Goal: Task Accomplishment & Management: Manage account settings

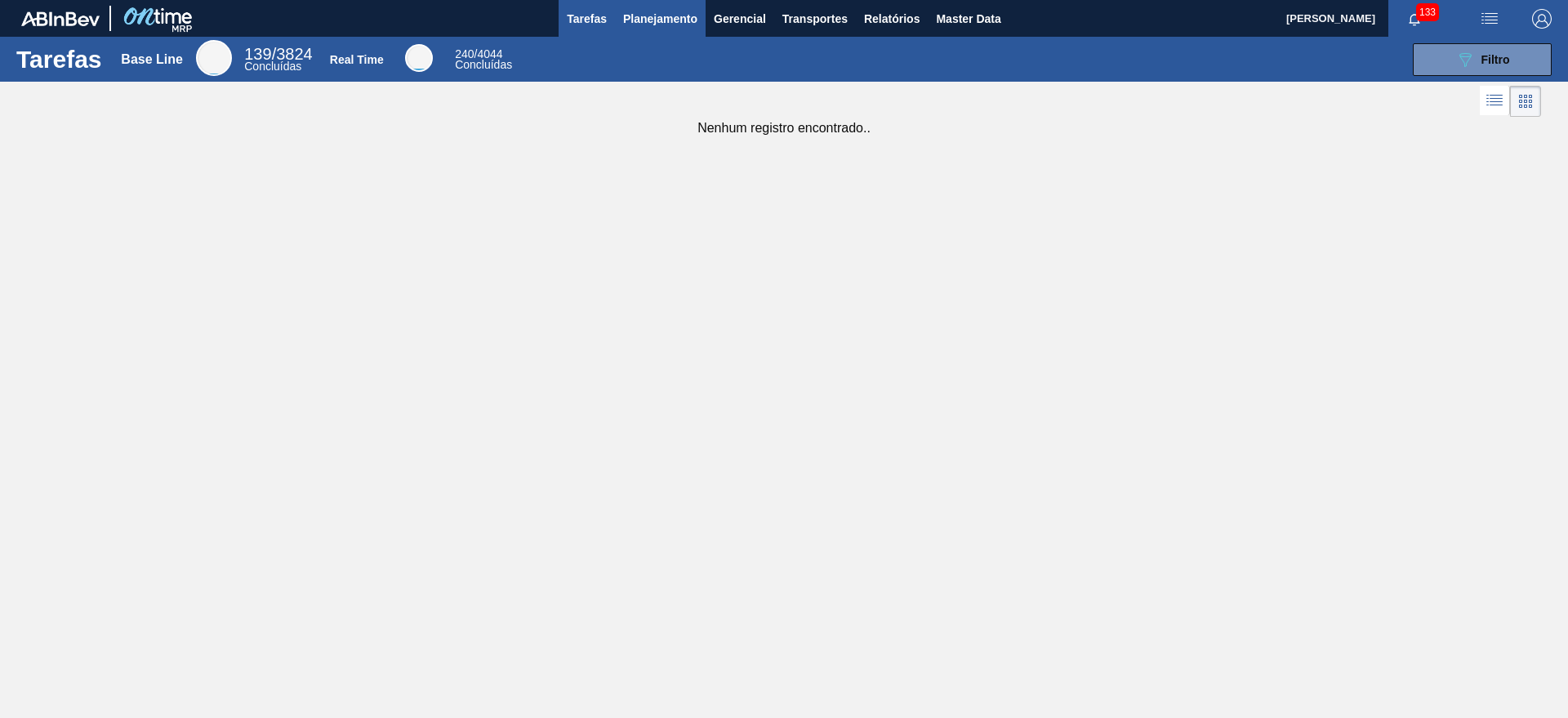
click at [682, 25] on span "Planejamento" at bounding box center [660, 19] width 74 height 20
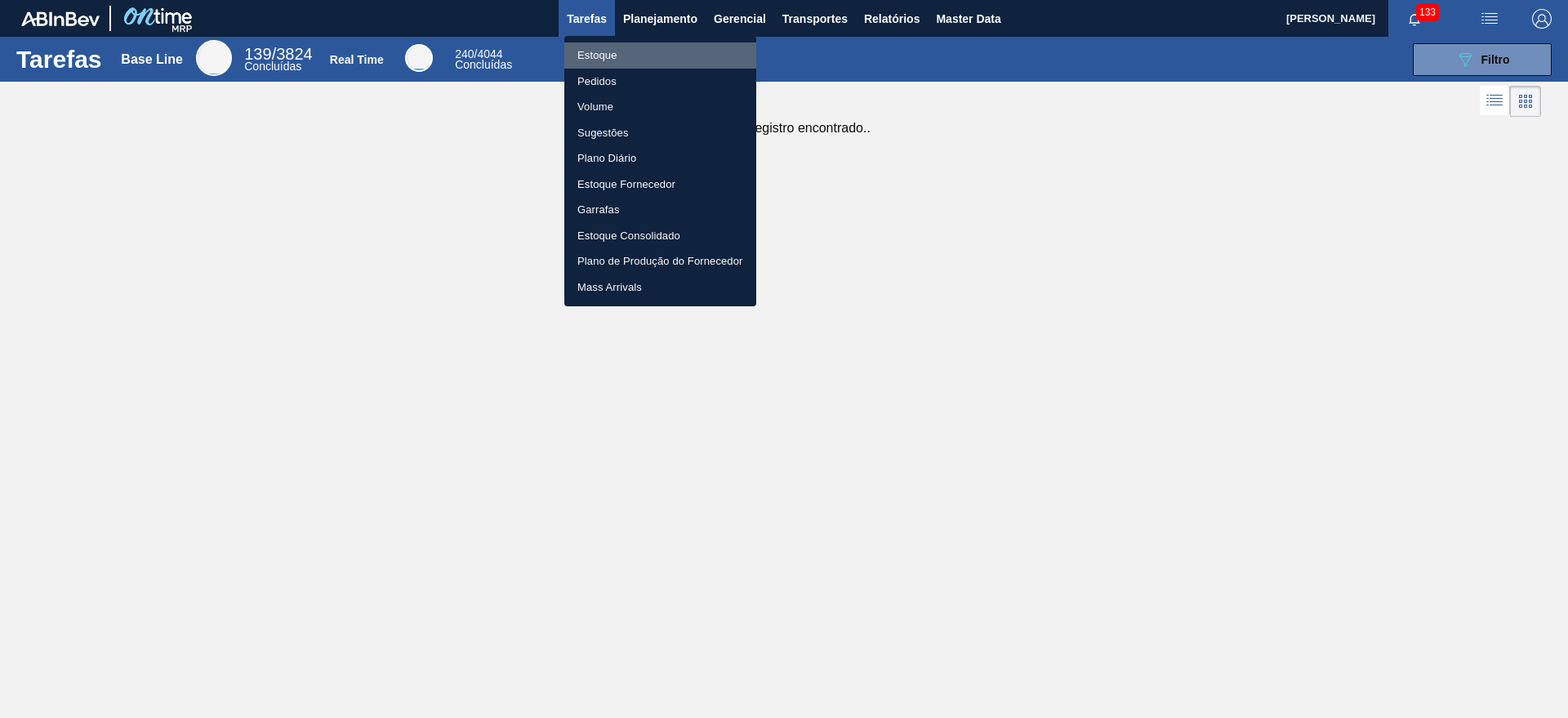
click at [673, 46] on li "Estoque" at bounding box center [660, 56] width 192 height 26
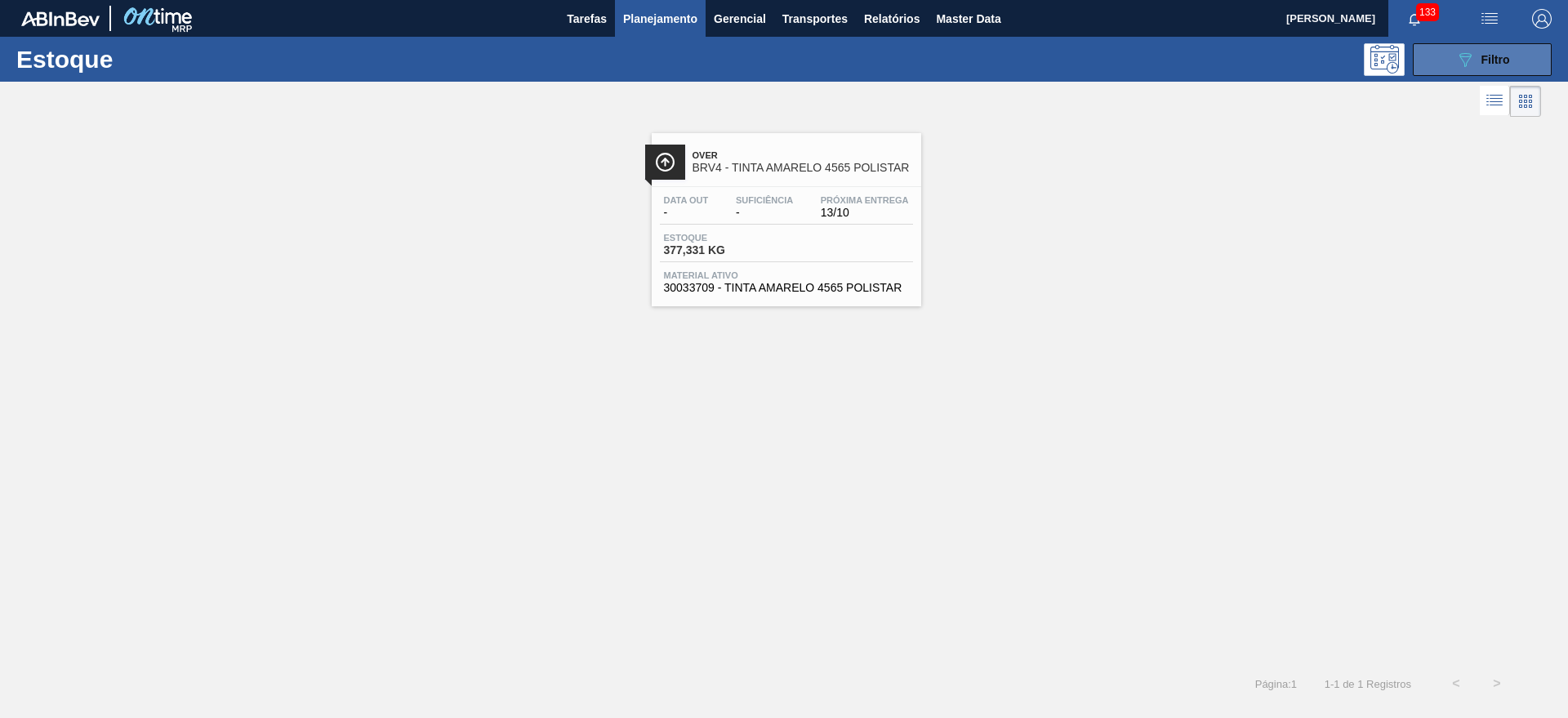
click at [1539, 60] on button "089F7B8B-B2A5-4AFE-B5C0-19BA573D28AC Filtro" at bounding box center [1482, 60] width 139 height 33
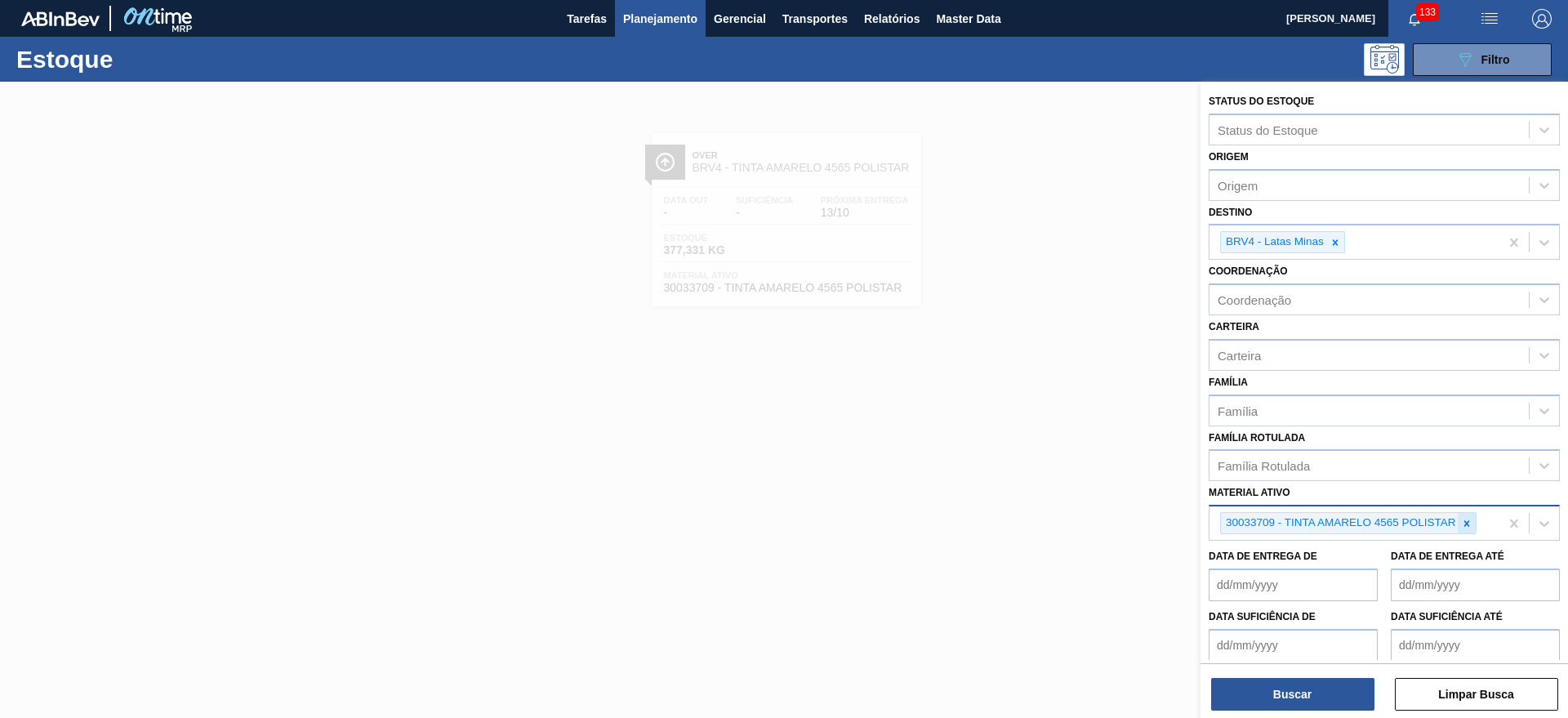
click at [1467, 529] on div at bounding box center [1467, 523] width 18 height 20
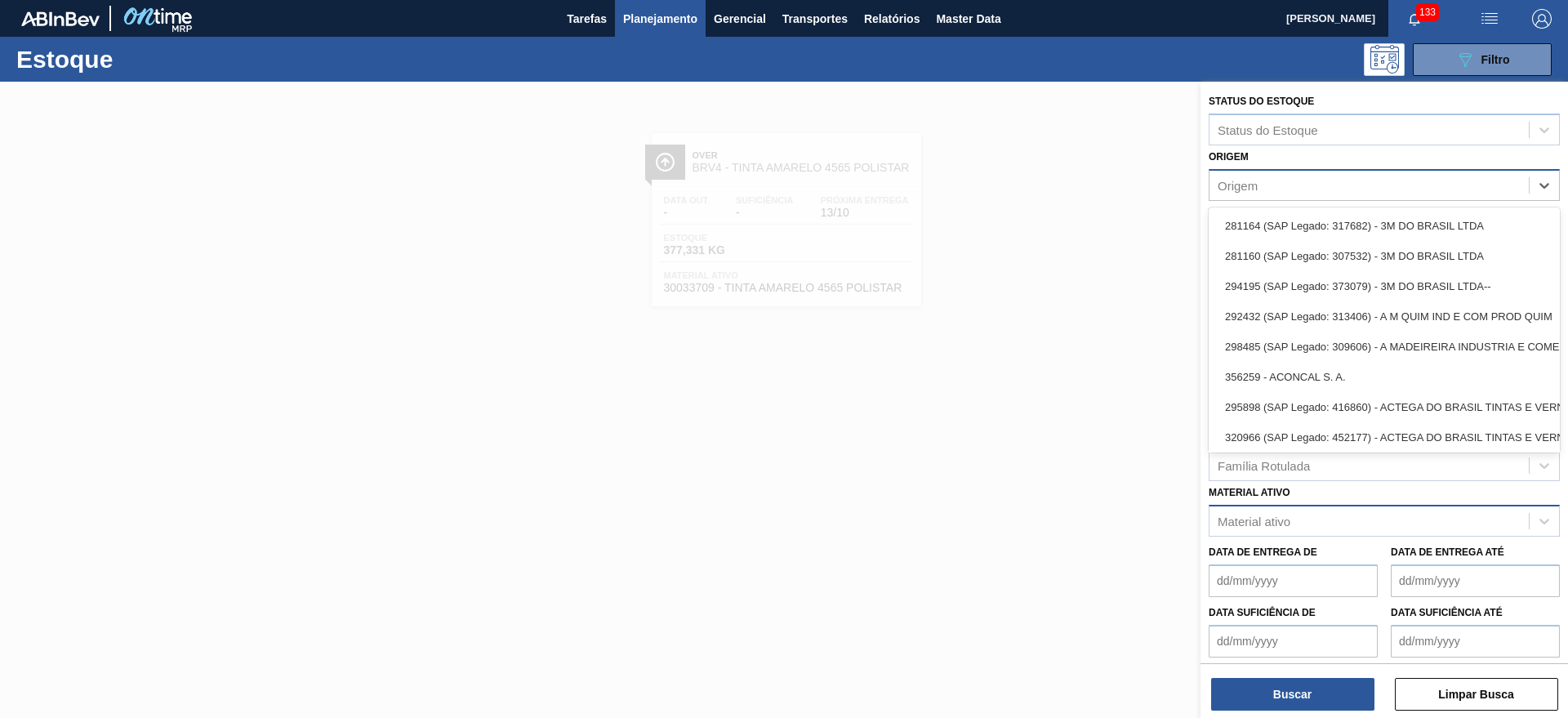
click at [1332, 187] on div "Origem" at bounding box center [1369, 185] width 320 height 24
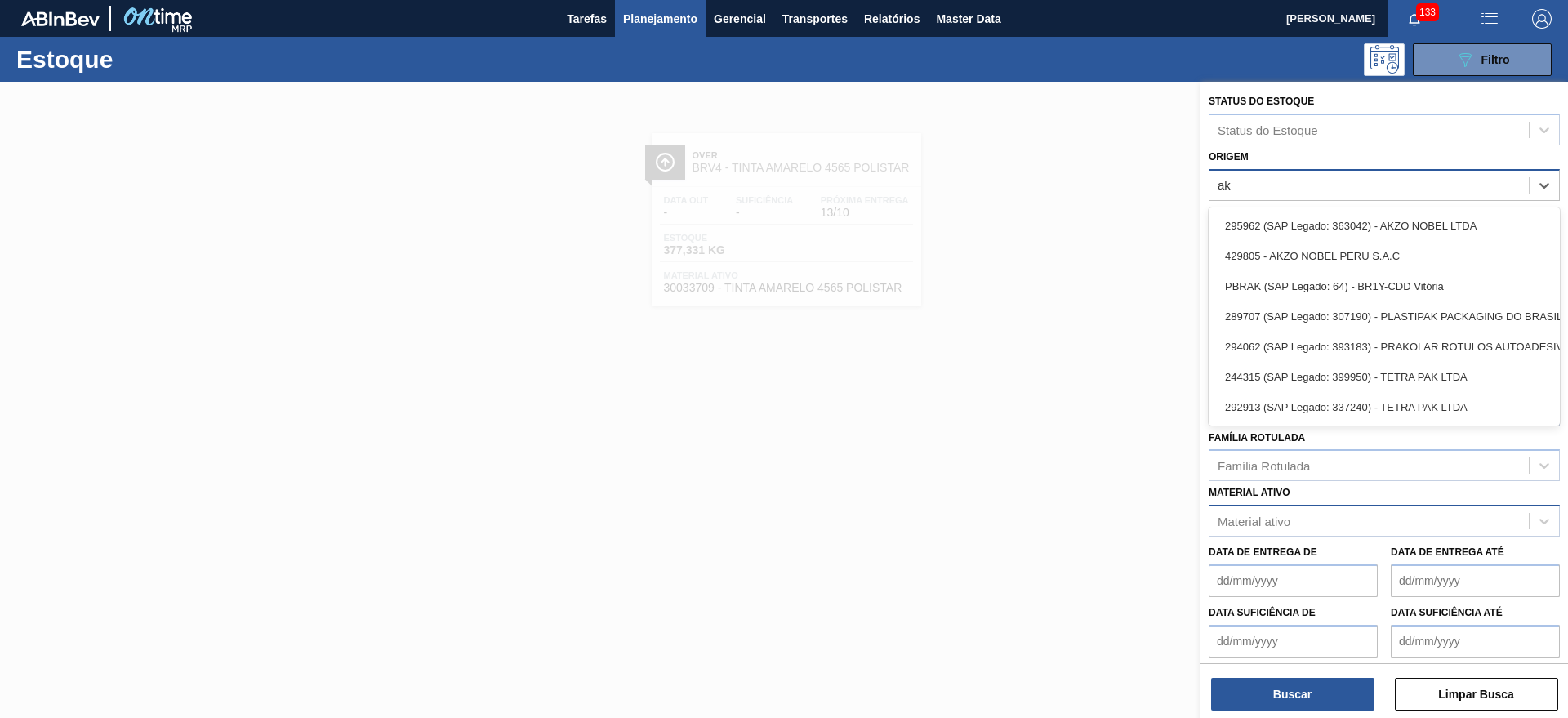
type input "akz"
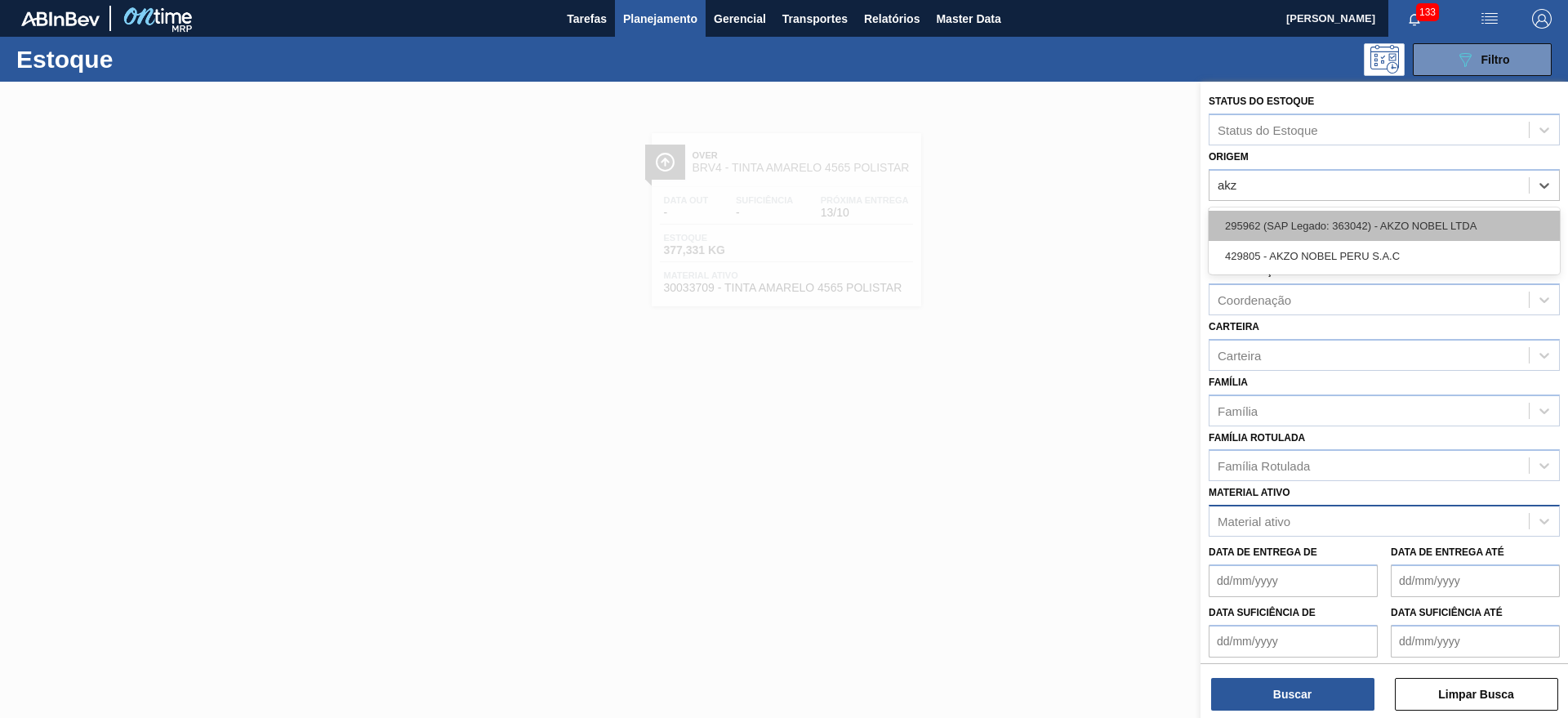
click at [1367, 223] on div "295962 (SAP Legado: 363042) - AKZO NOBEL LTDA" at bounding box center [1384, 226] width 352 height 30
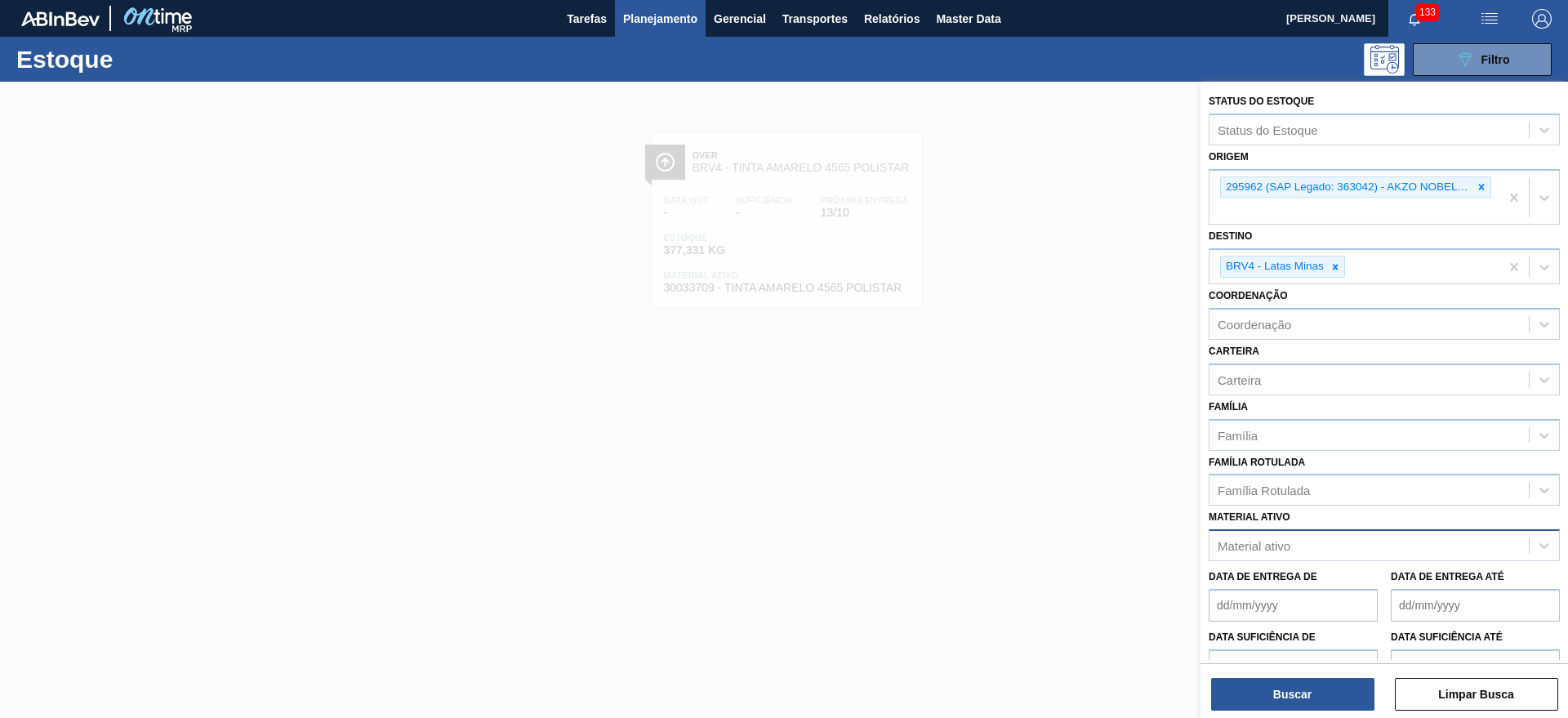
click at [1310, 711] on div "Status do Estoque Status do Estoque Origem 295962 (SAP Legado: 363042) - AKZO N…" at bounding box center [1384, 402] width 368 height 639
click at [1310, 702] on button "Buscar" at bounding box center [1292, 694] width 164 height 33
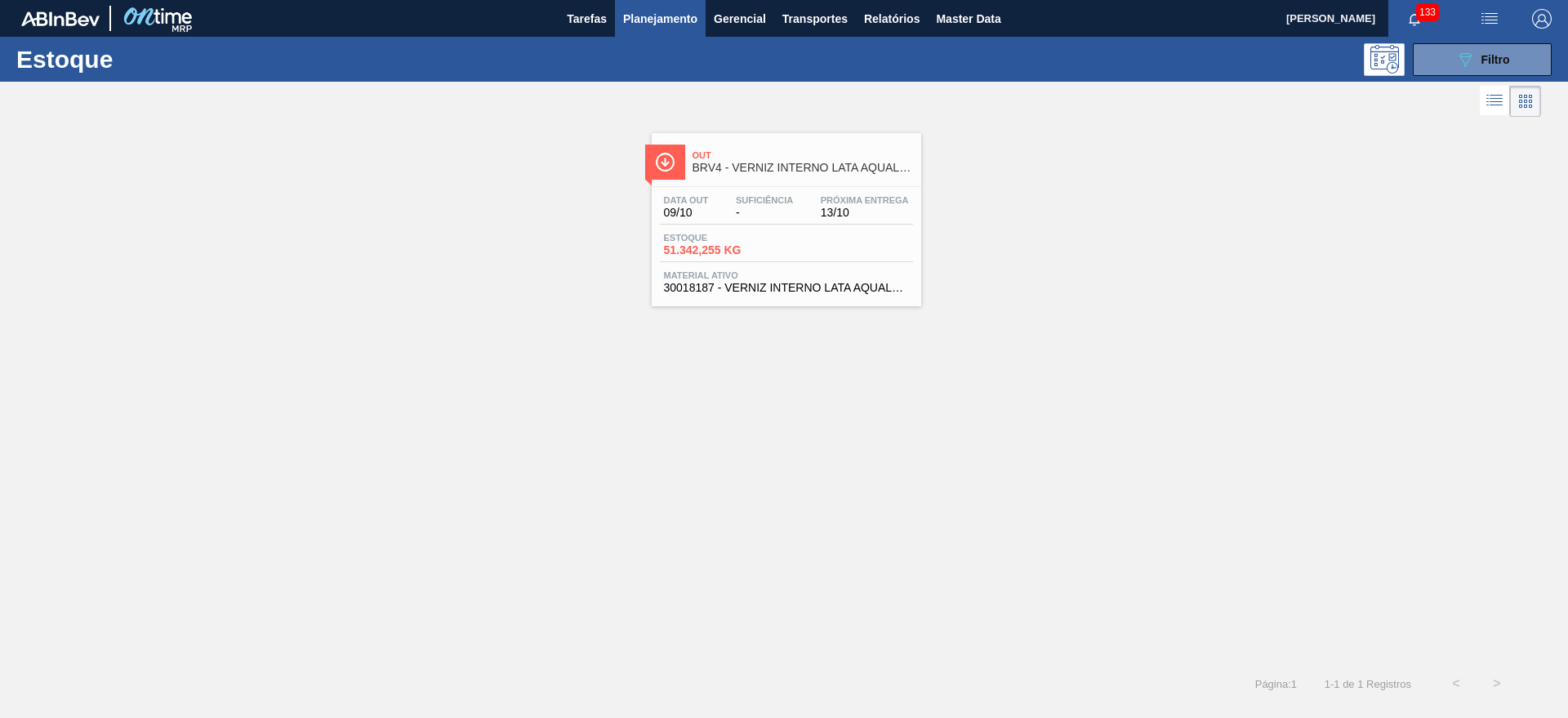
click at [776, 259] on div "Estoque 51.342,255 KG" at bounding box center [786, 248] width 253 height 29
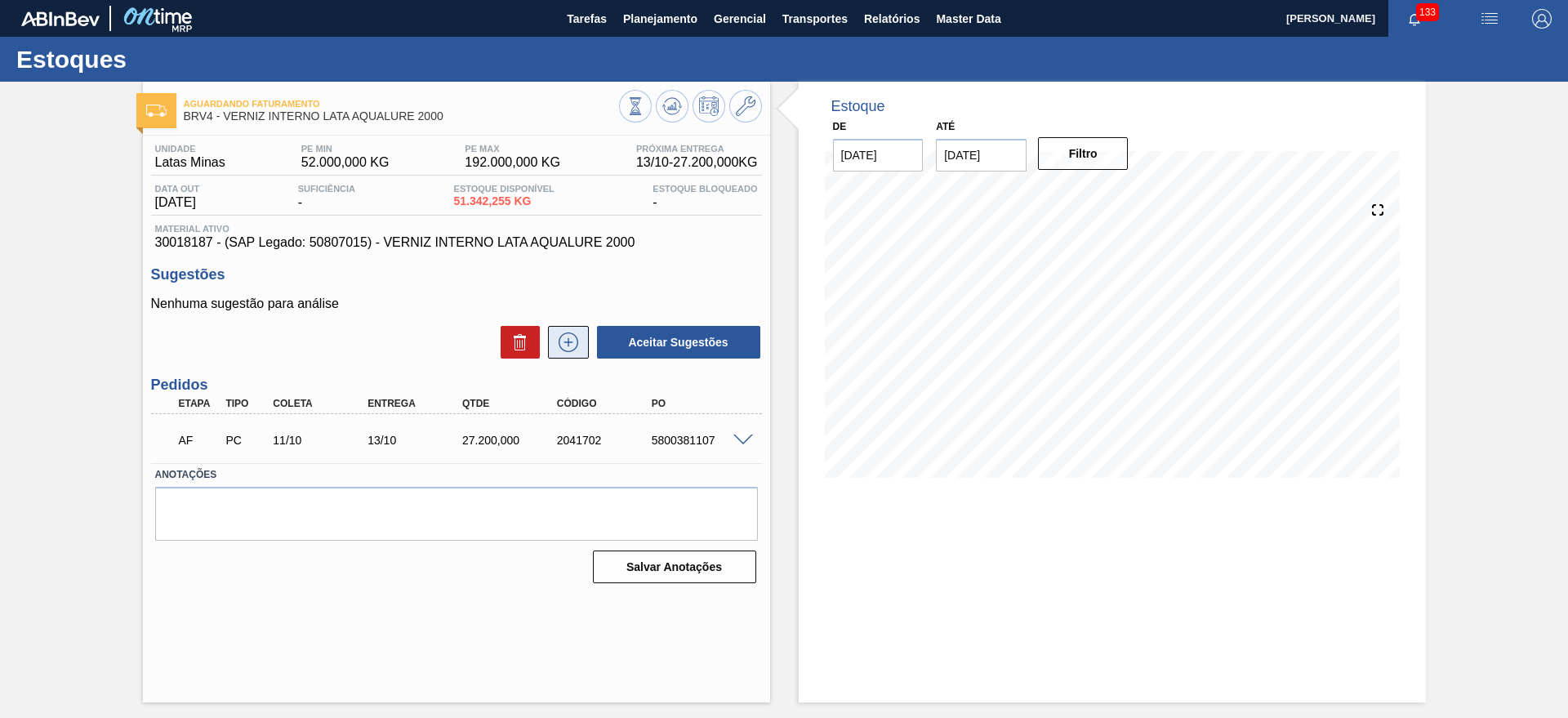
click at [585, 347] on button at bounding box center [568, 343] width 41 height 33
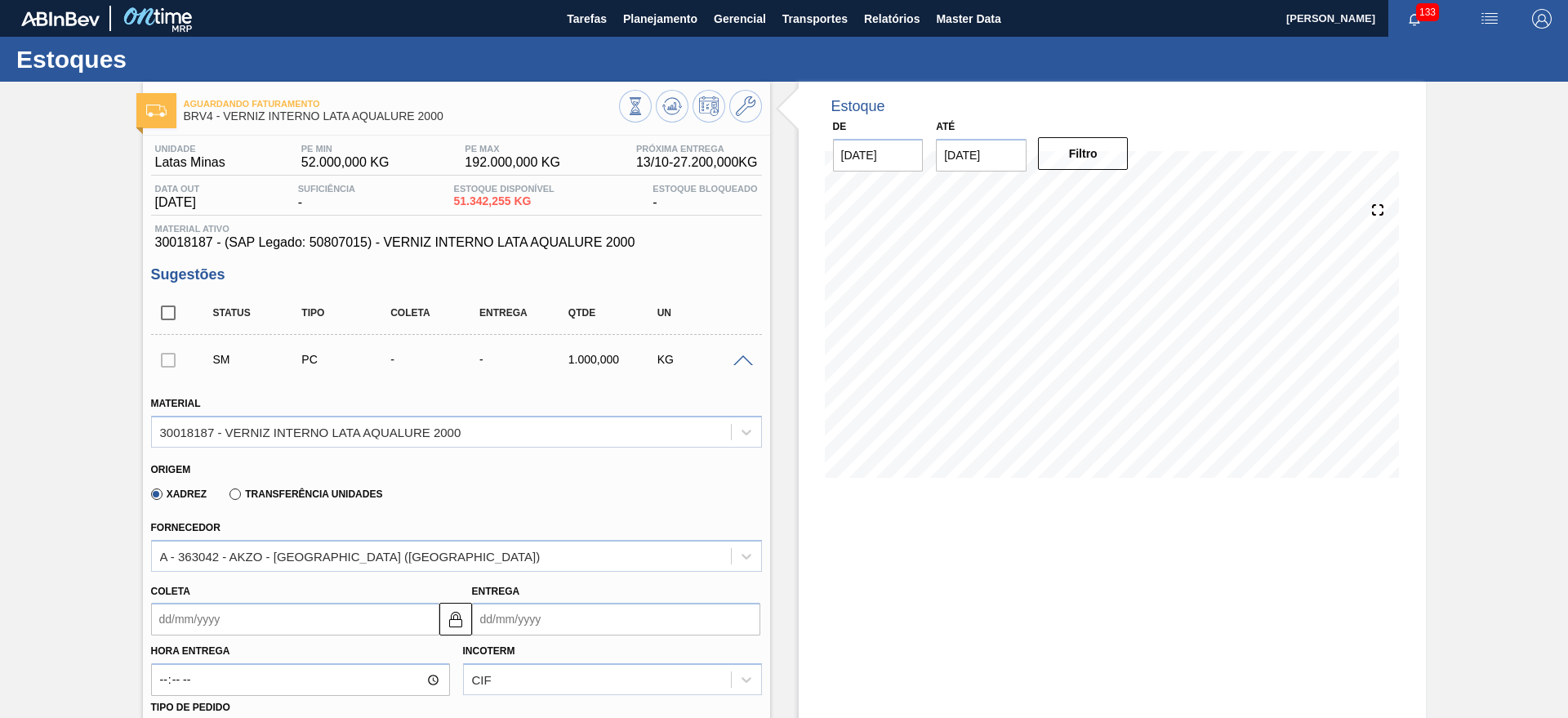
scroll to position [510, 0]
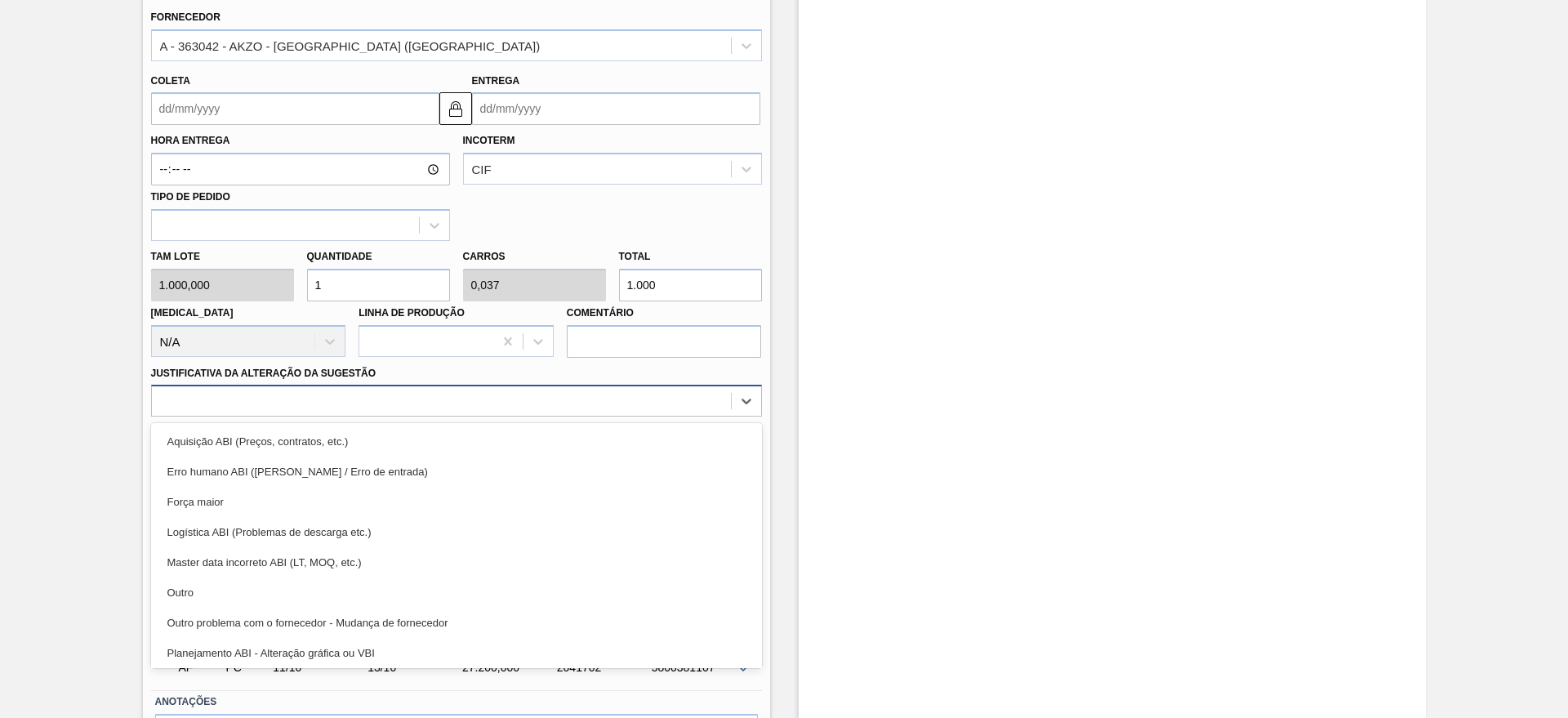
click at [467, 405] on div at bounding box center [441, 402] width 579 height 24
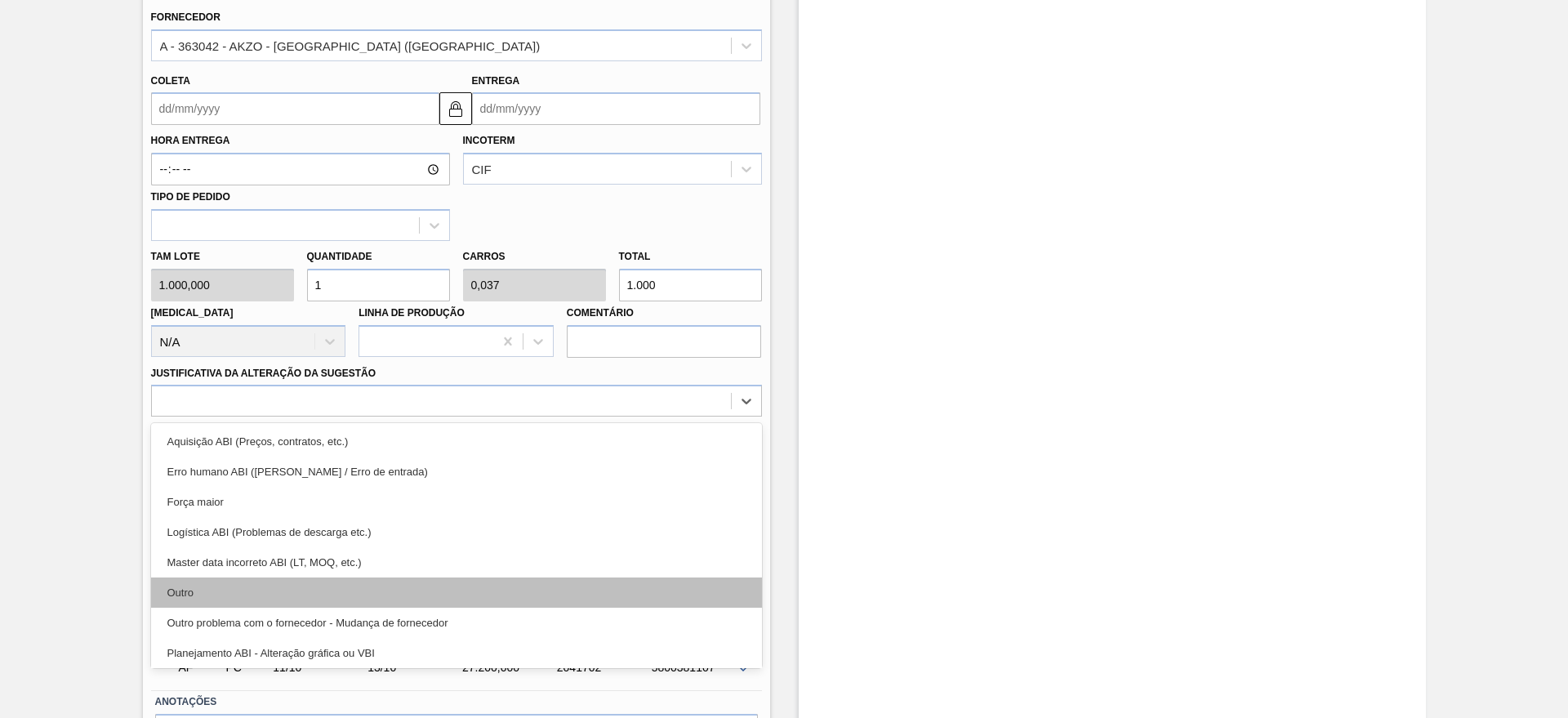
click at [242, 584] on div "Outro" at bounding box center [456, 592] width 611 height 30
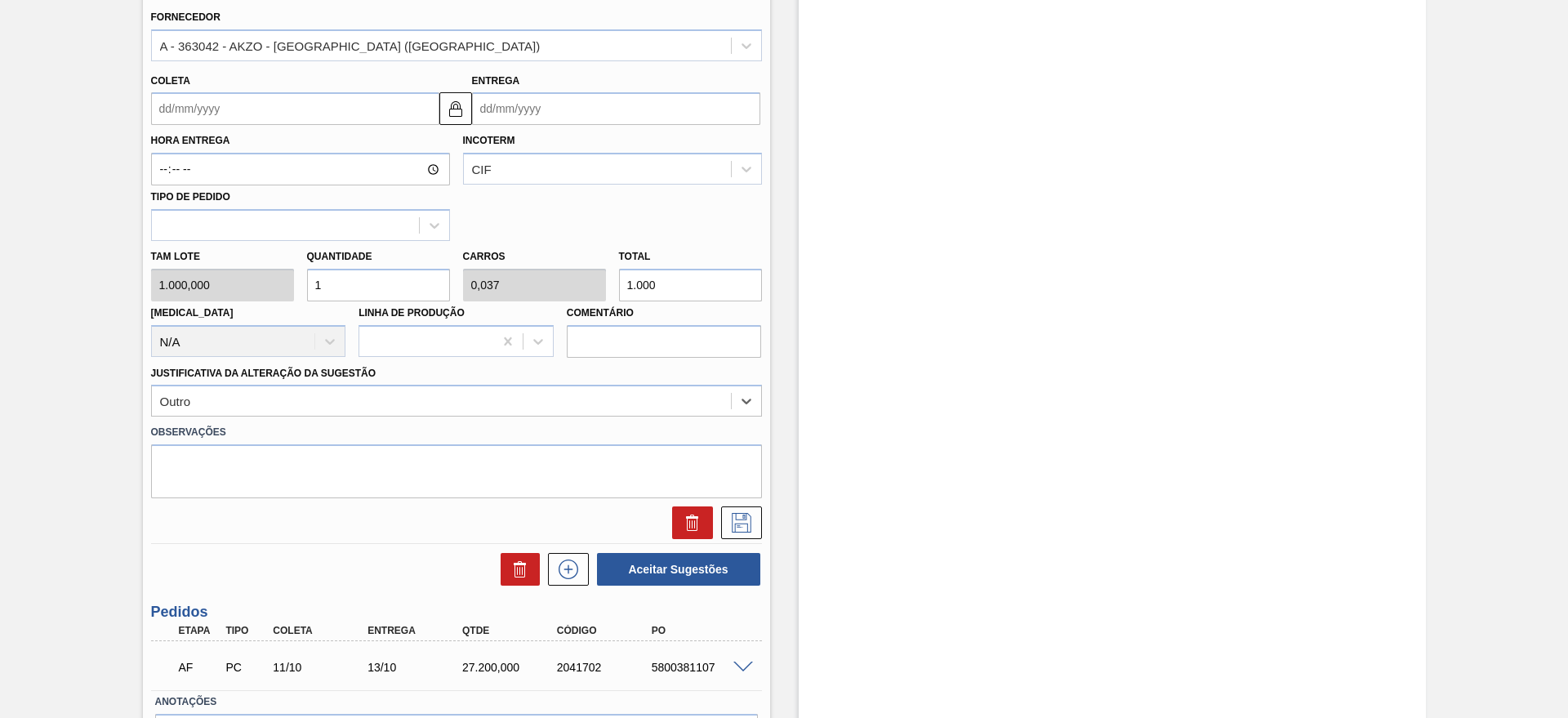
click at [555, 106] on input "Entrega" at bounding box center [616, 109] width 289 height 33
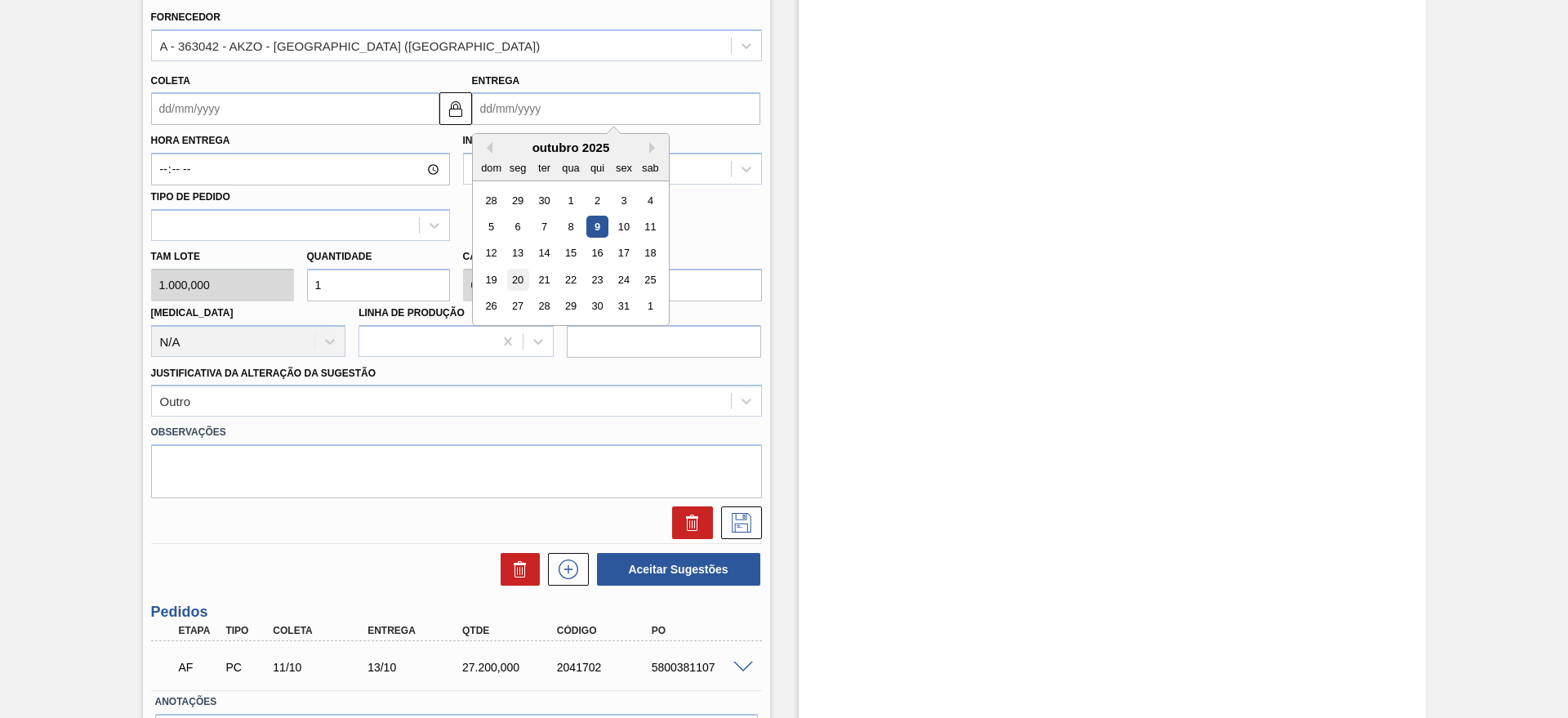
click at [523, 280] on div "20" at bounding box center [517, 280] width 22 height 22
type input "[DATE]"
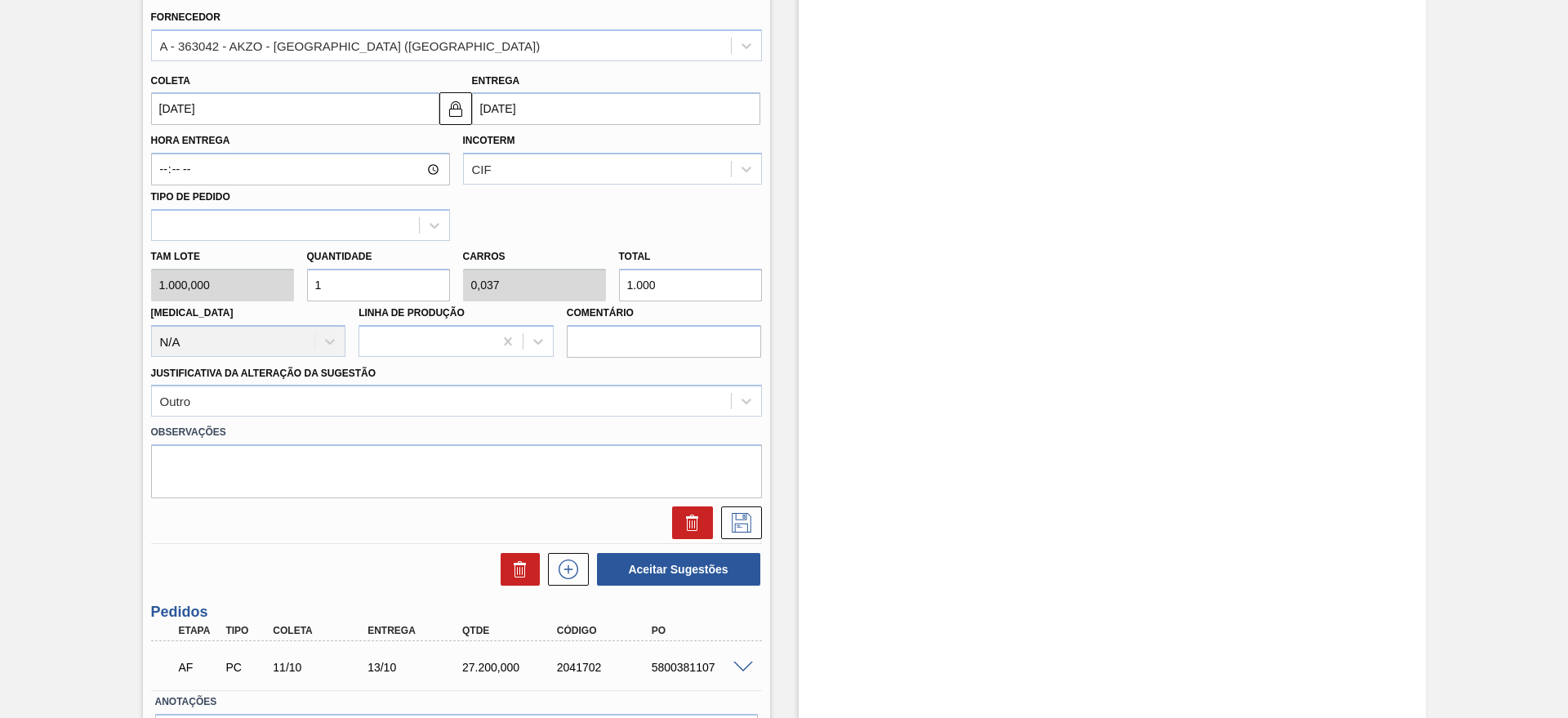
click at [394, 285] on input "1" at bounding box center [379, 285] width 143 height 33
type input "0"
type input "2"
type input "0,074"
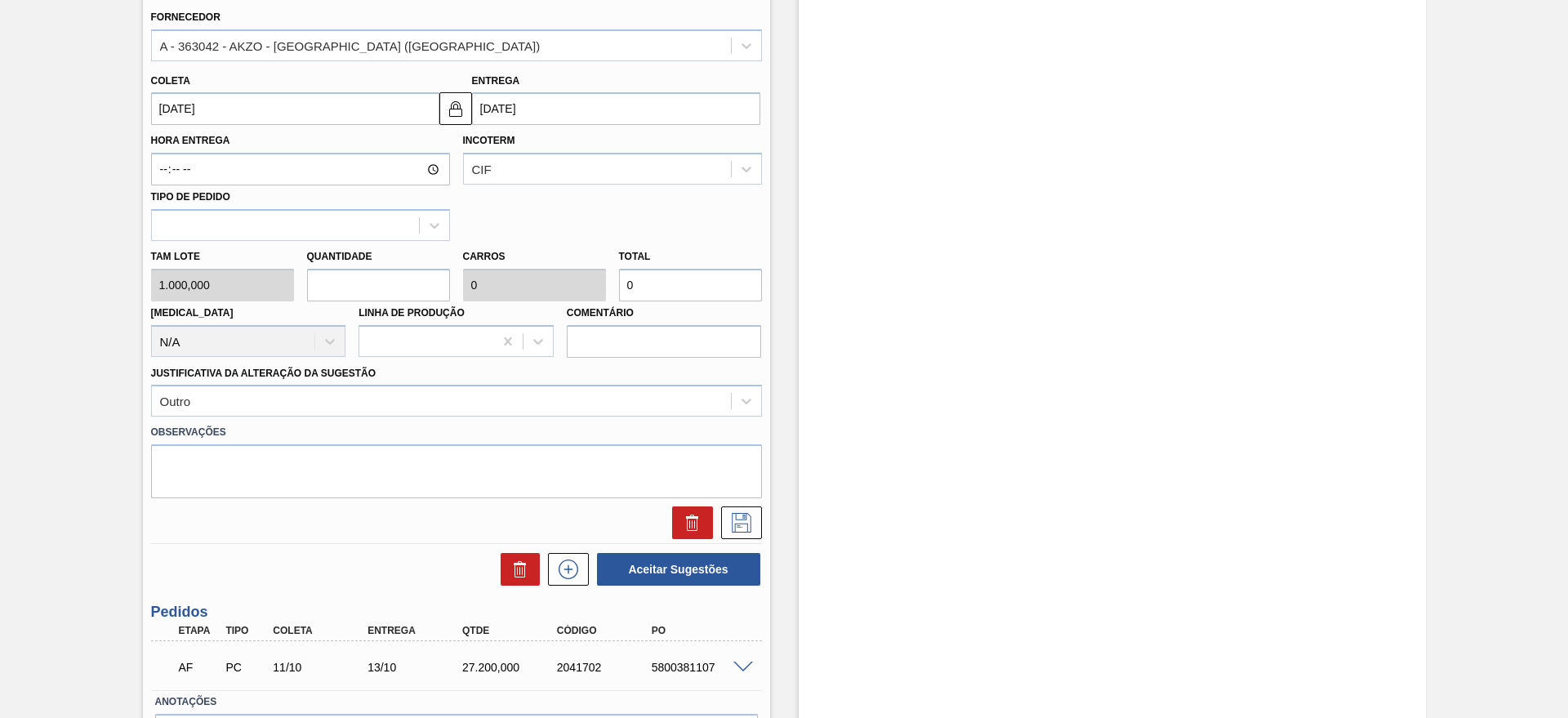
type input "2.000"
type input "27"
type input "0,993"
type input "27.000"
type input "27,2"
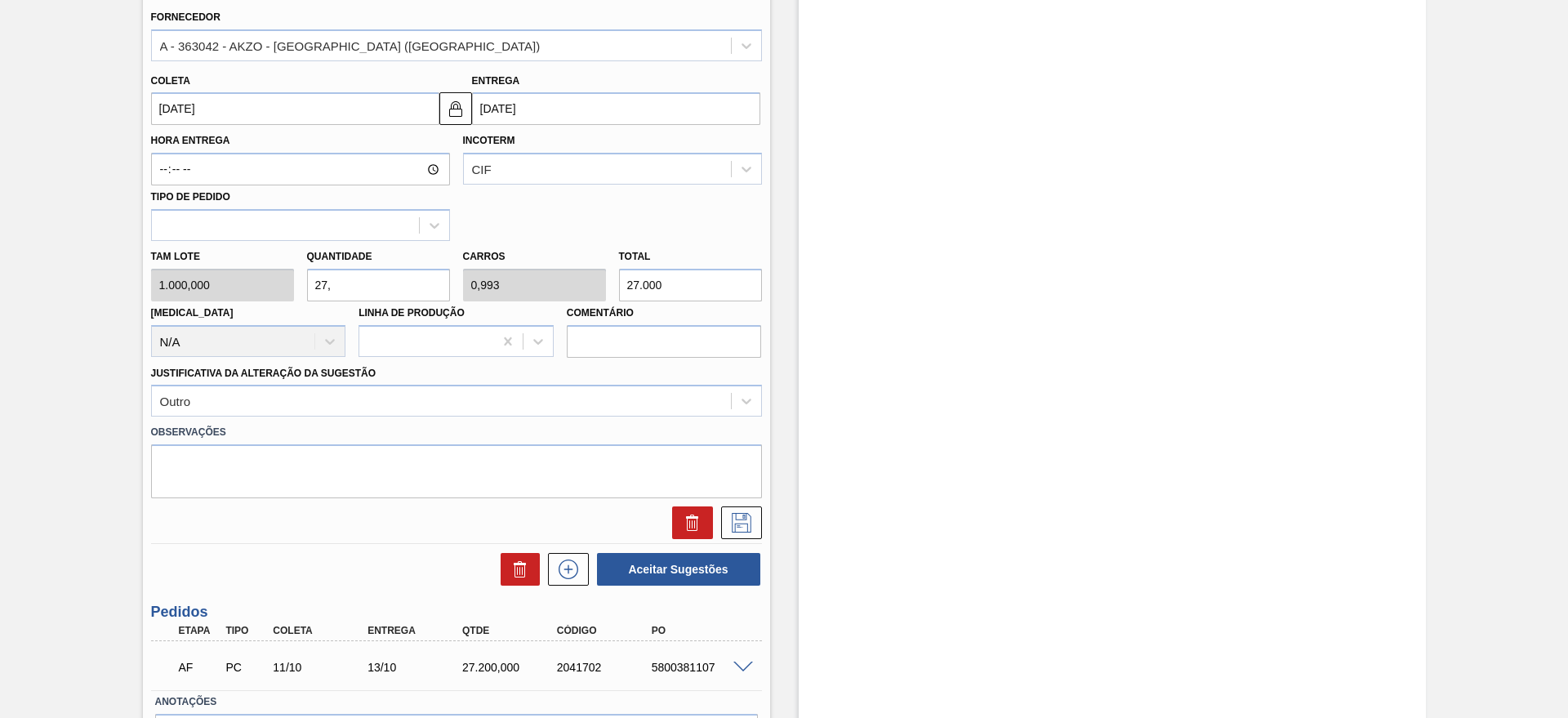
type input "1"
type input "27.200"
type input "27,2"
click at [737, 517] on icon at bounding box center [741, 523] width 26 height 20
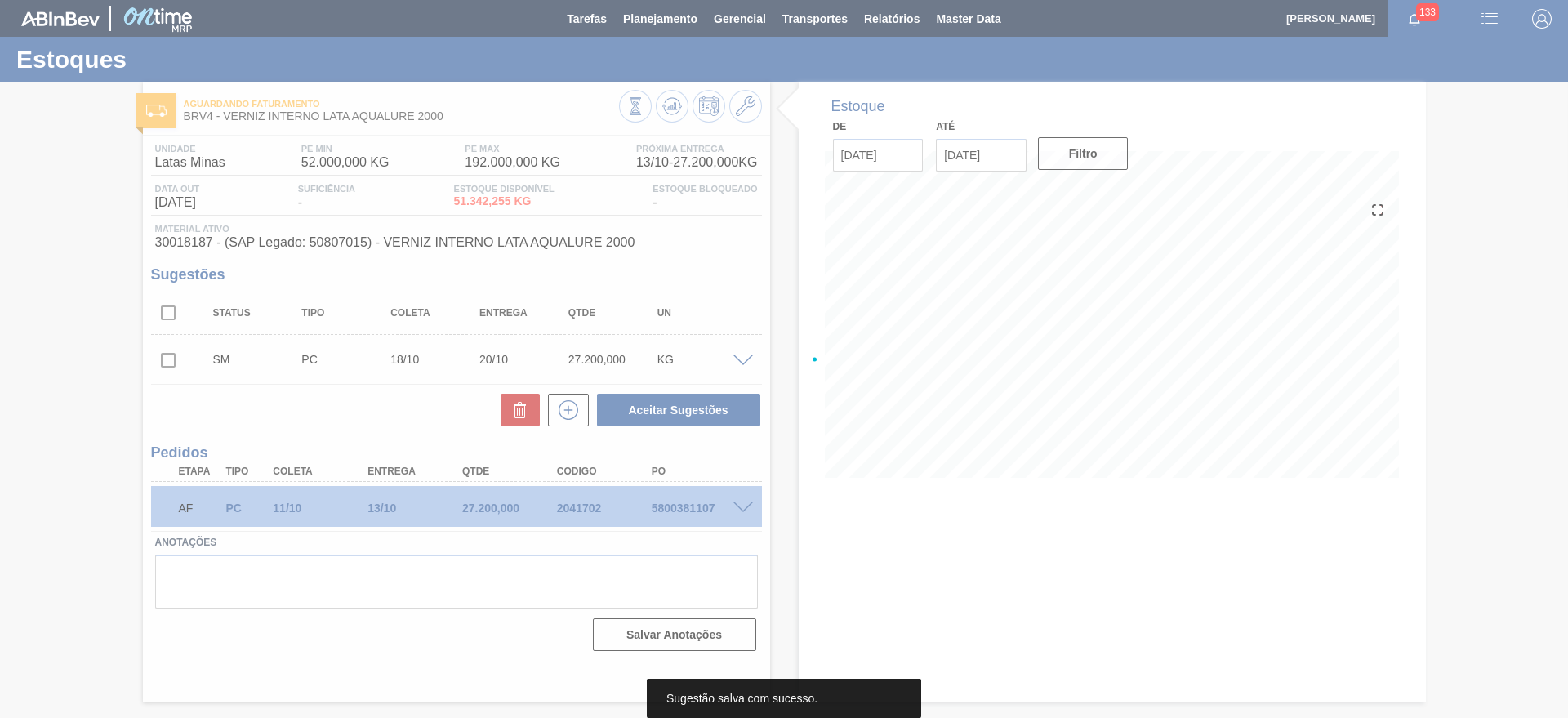
scroll to position [0, 0]
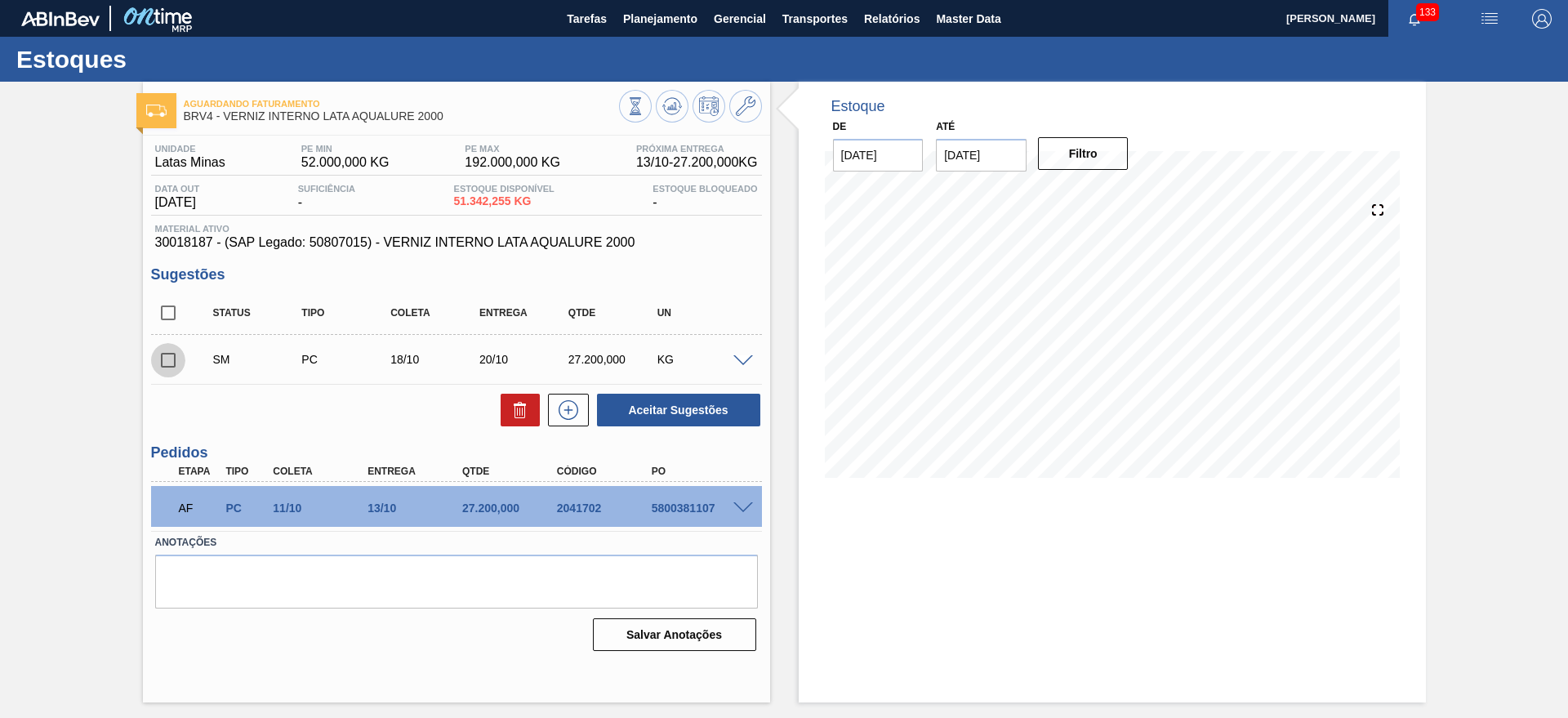
click at [171, 363] on input "checkbox" at bounding box center [168, 361] width 34 height 34
click at [681, 417] on button "Aceitar Sugestões" at bounding box center [679, 410] width 164 height 33
checkbox input "false"
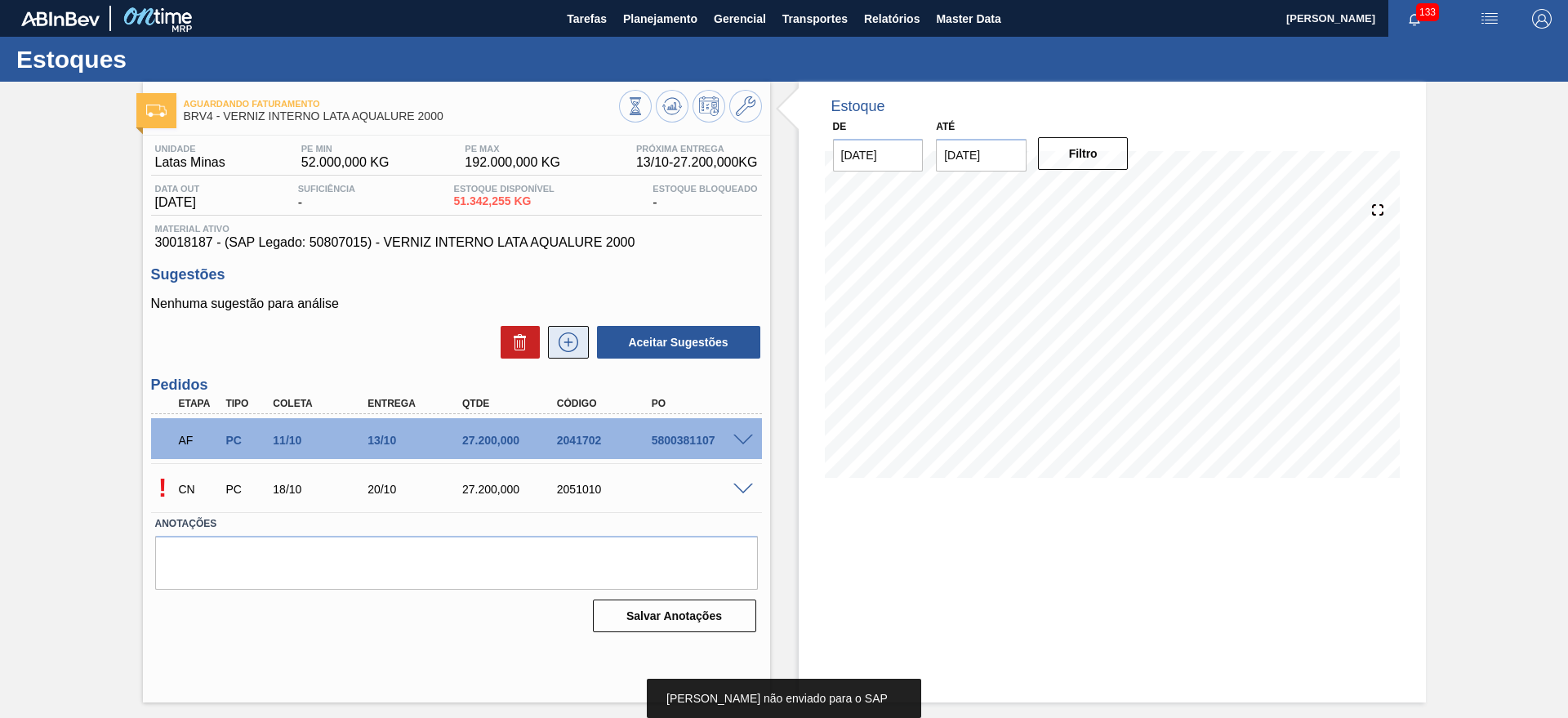
click at [565, 339] on icon at bounding box center [568, 343] width 26 height 20
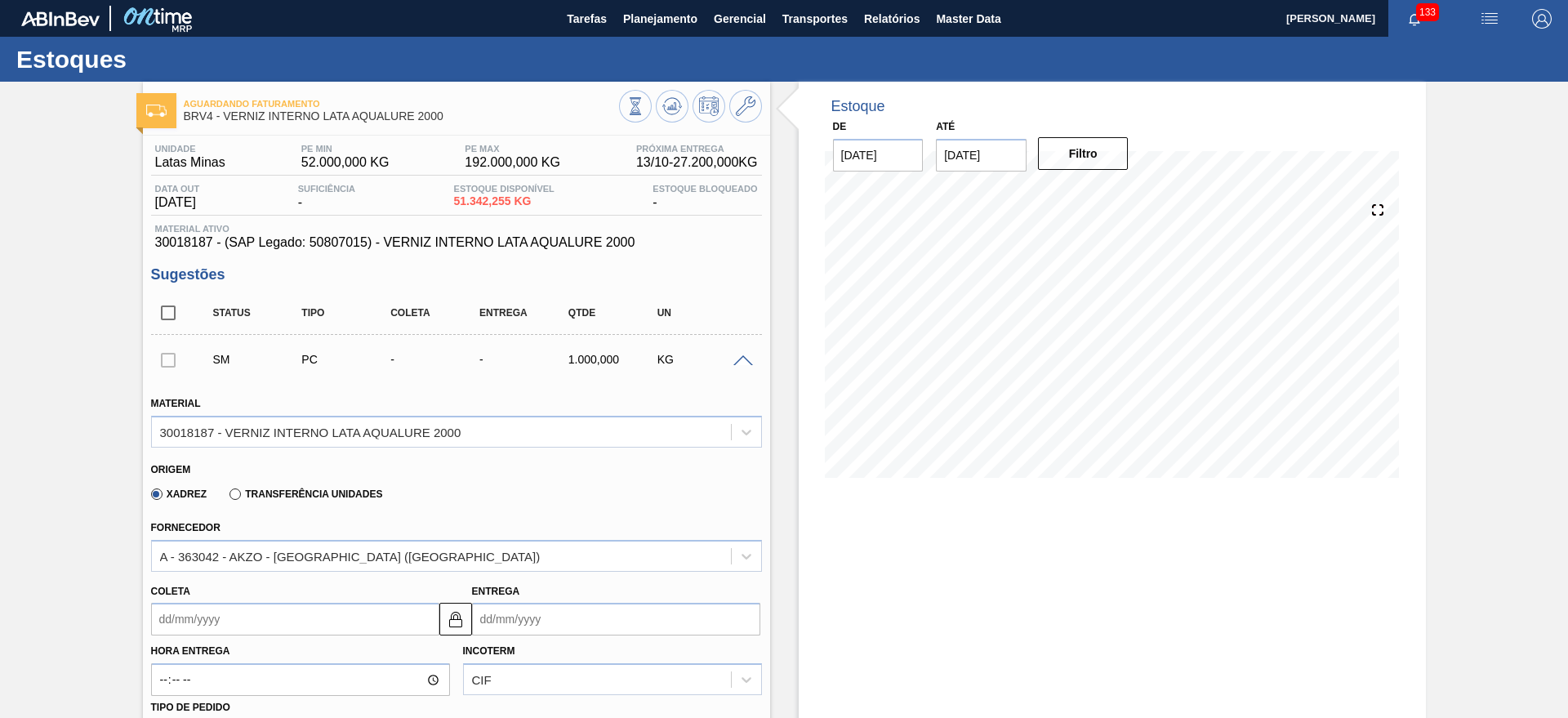
scroll to position [408, 0]
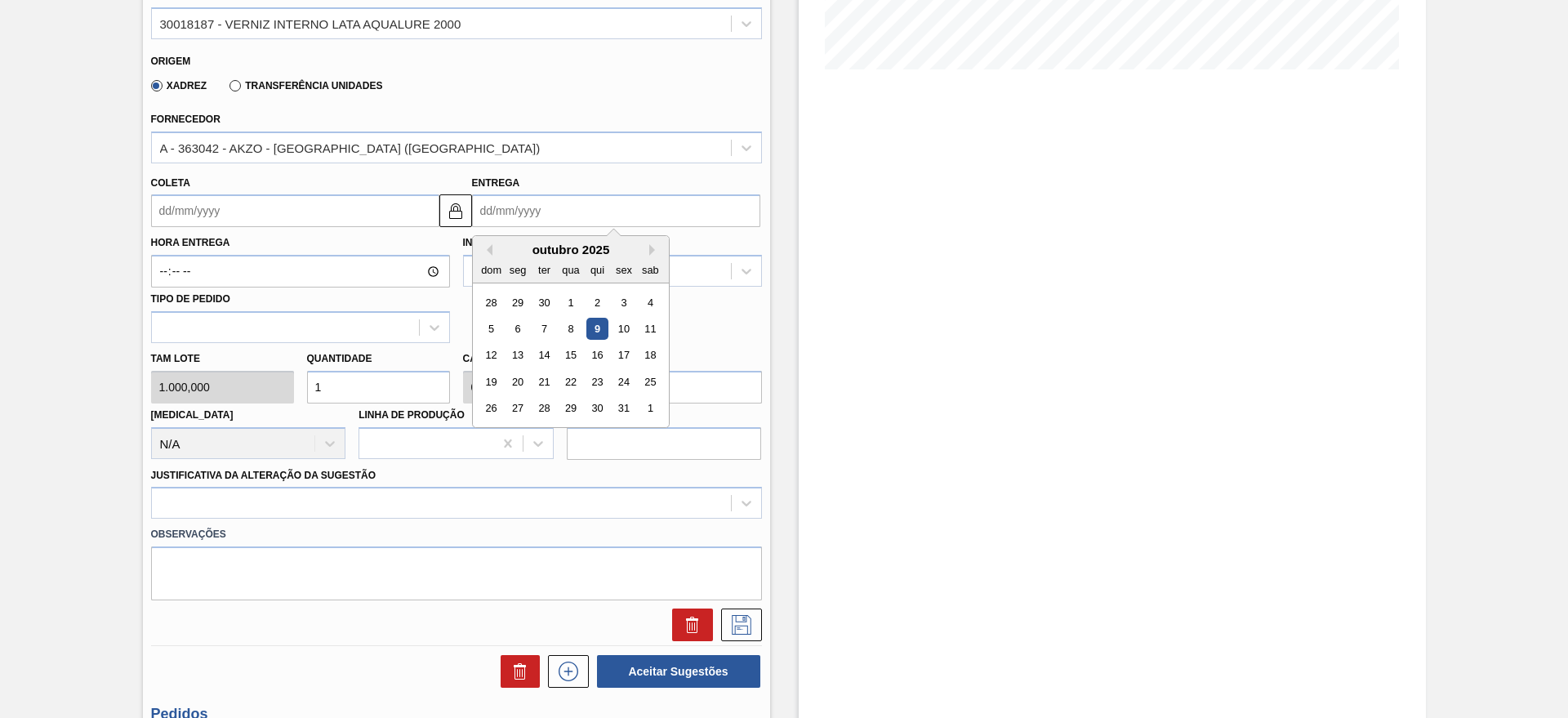
click at [513, 213] on input "Entrega" at bounding box center [616, 211] width 289 height 33
click at [520, 395] on div "26 27 28 29 30 31 1" at bounding box center [570, 408] width 186 height 26
click at [524, 408] on div "27" at bounding box center [517, 408] width 22 height 22
type input "[DATE]"
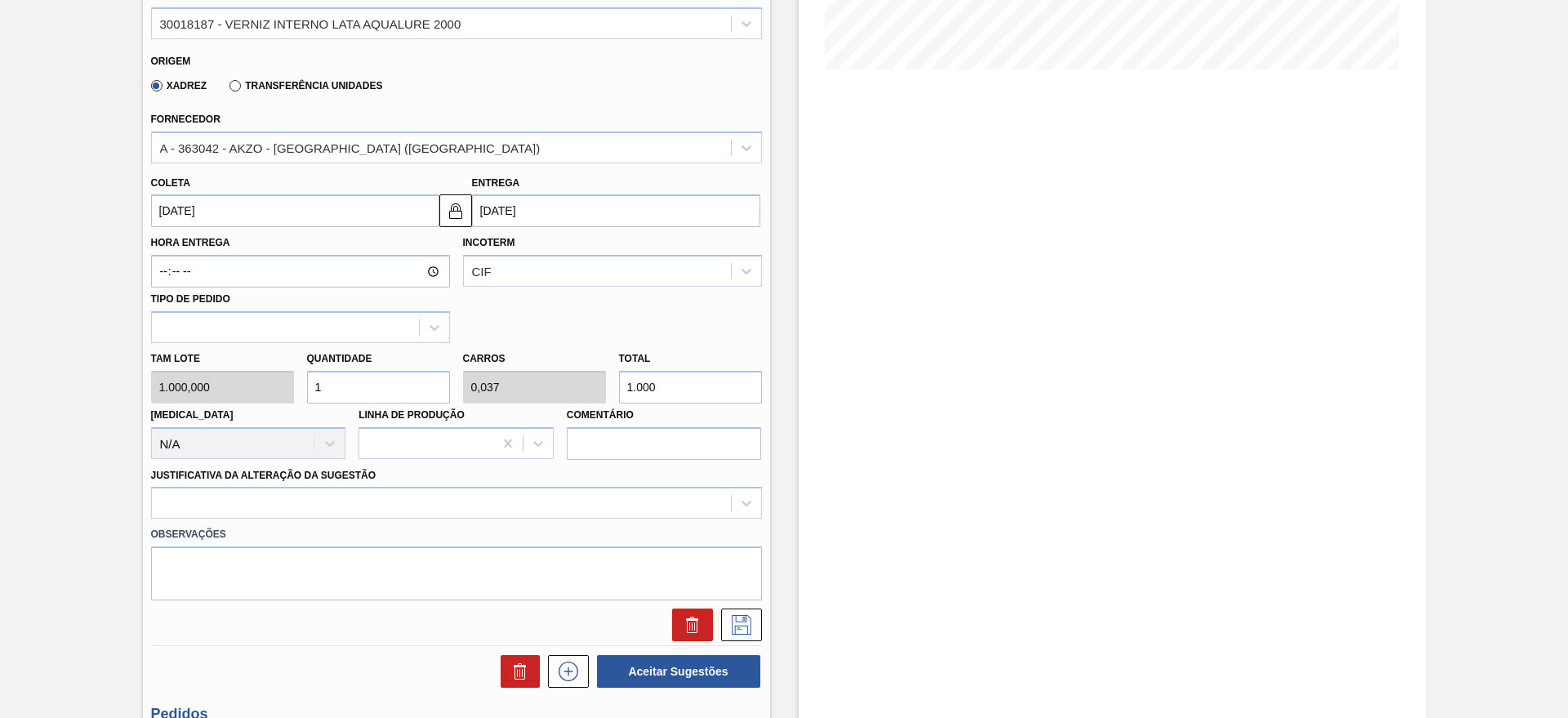
click at [385, 403] on div "Linha de Produção" at bounding box center [456, 431] width 195 height 56
click at [379, 390] on input "1" at bounding box center [379, 388] width 143 height 33
type input "0"
type input "2"
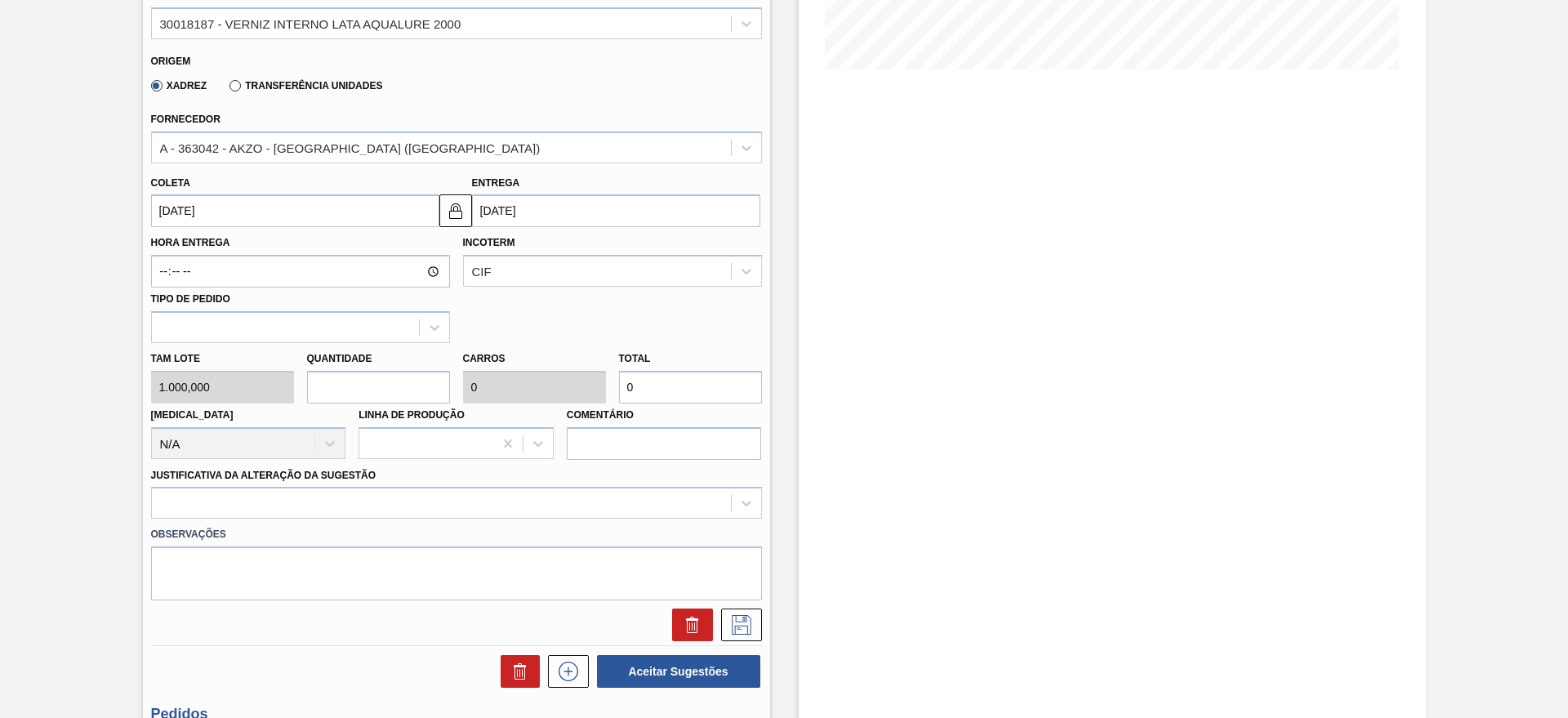
type input "0,074"
type input "2.000"
type input "27"
type input "0,993"
type input "27.000"
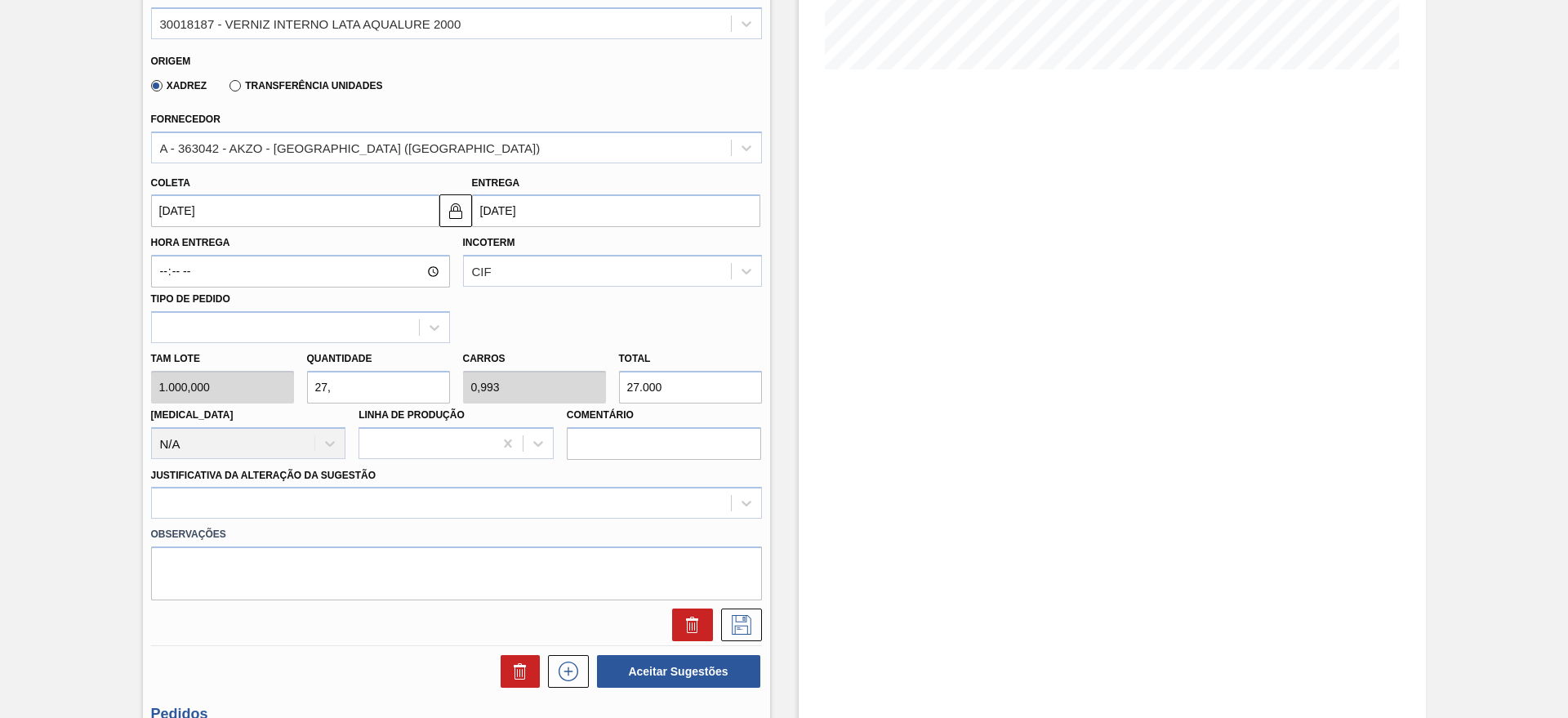
type input "27,2"
type input "1"
type input "27.200"
type input "27,2"
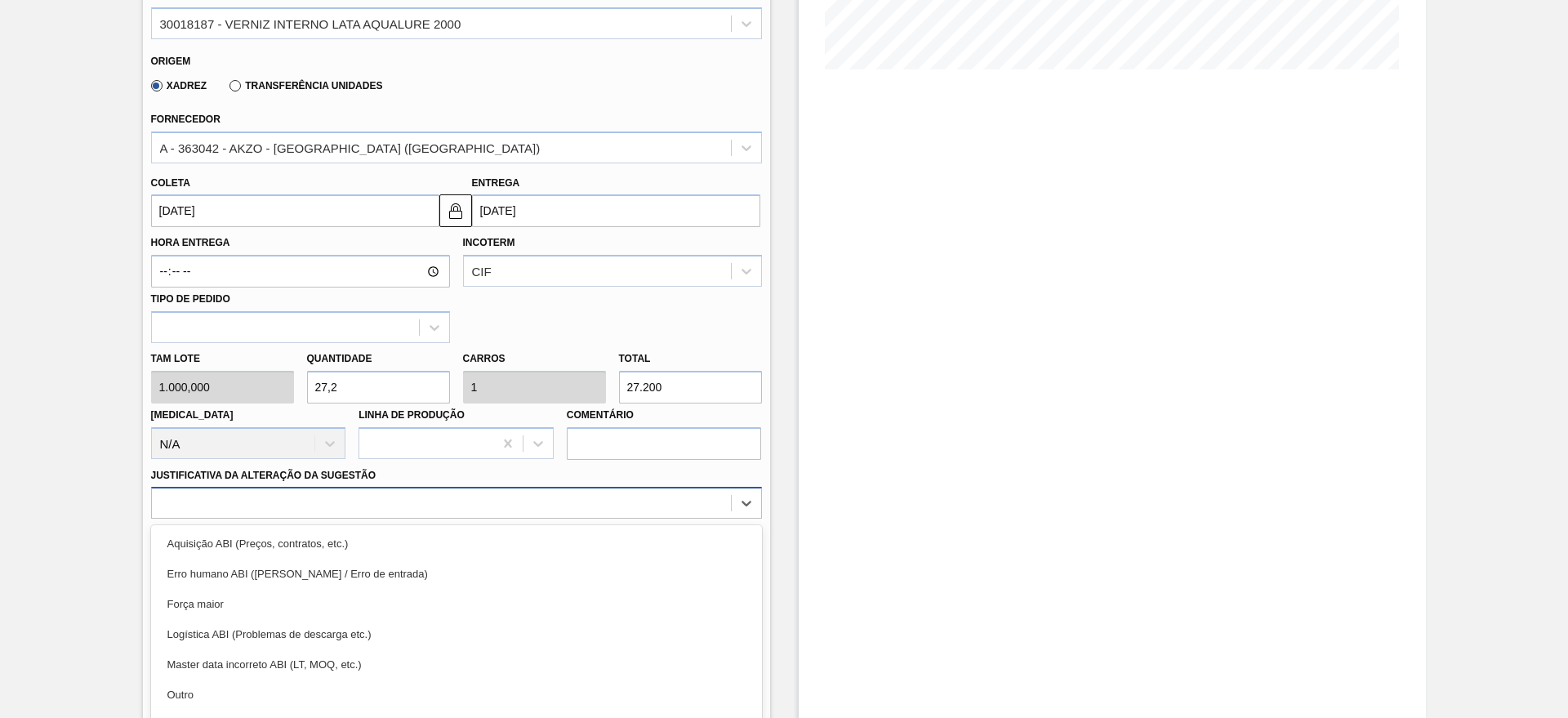
scroll to position [467, 0]
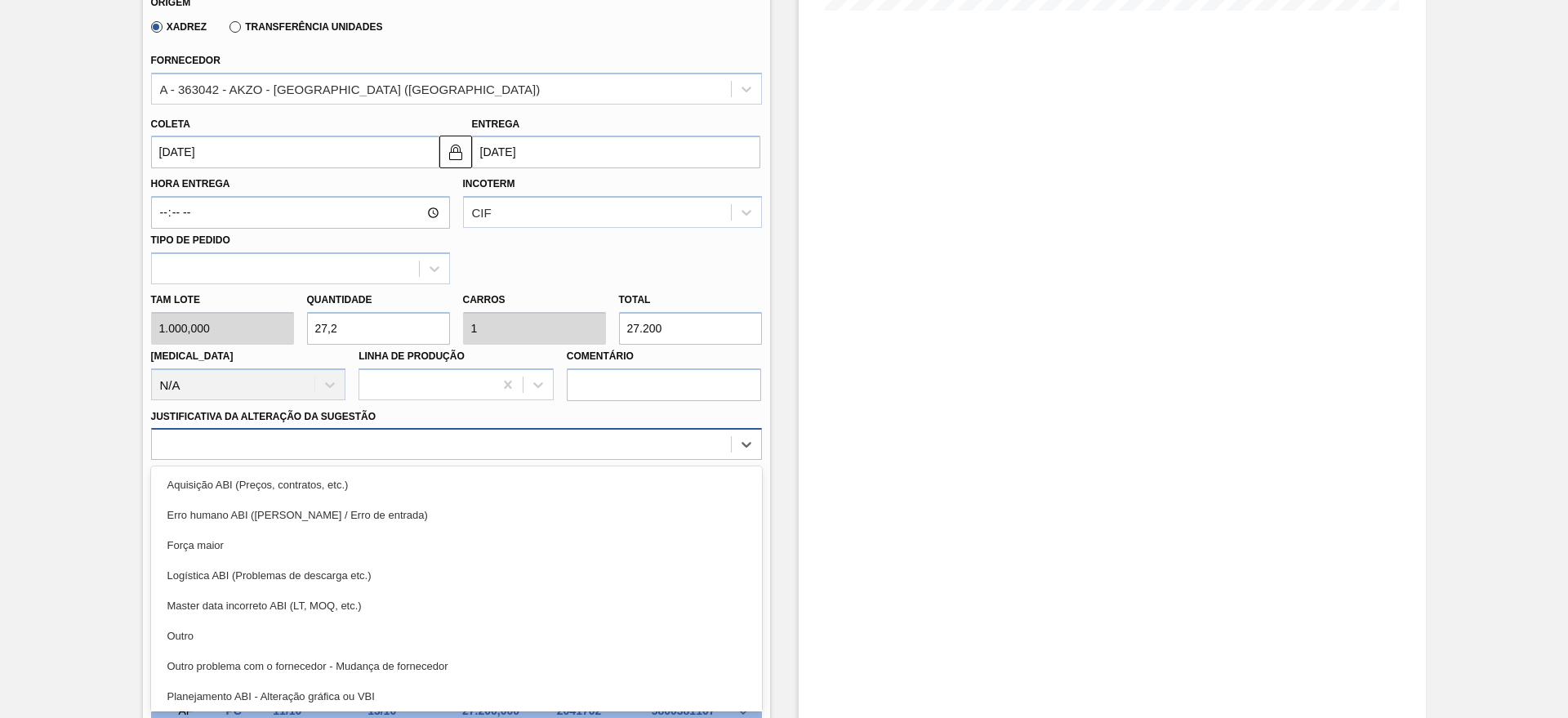
click at [297, 460] on div "option Erro humano ABI (Cálculo / Erro de entrada) focused, 2 of 18. 18 results…" at bounding box center [456, 443] width 611 height 32
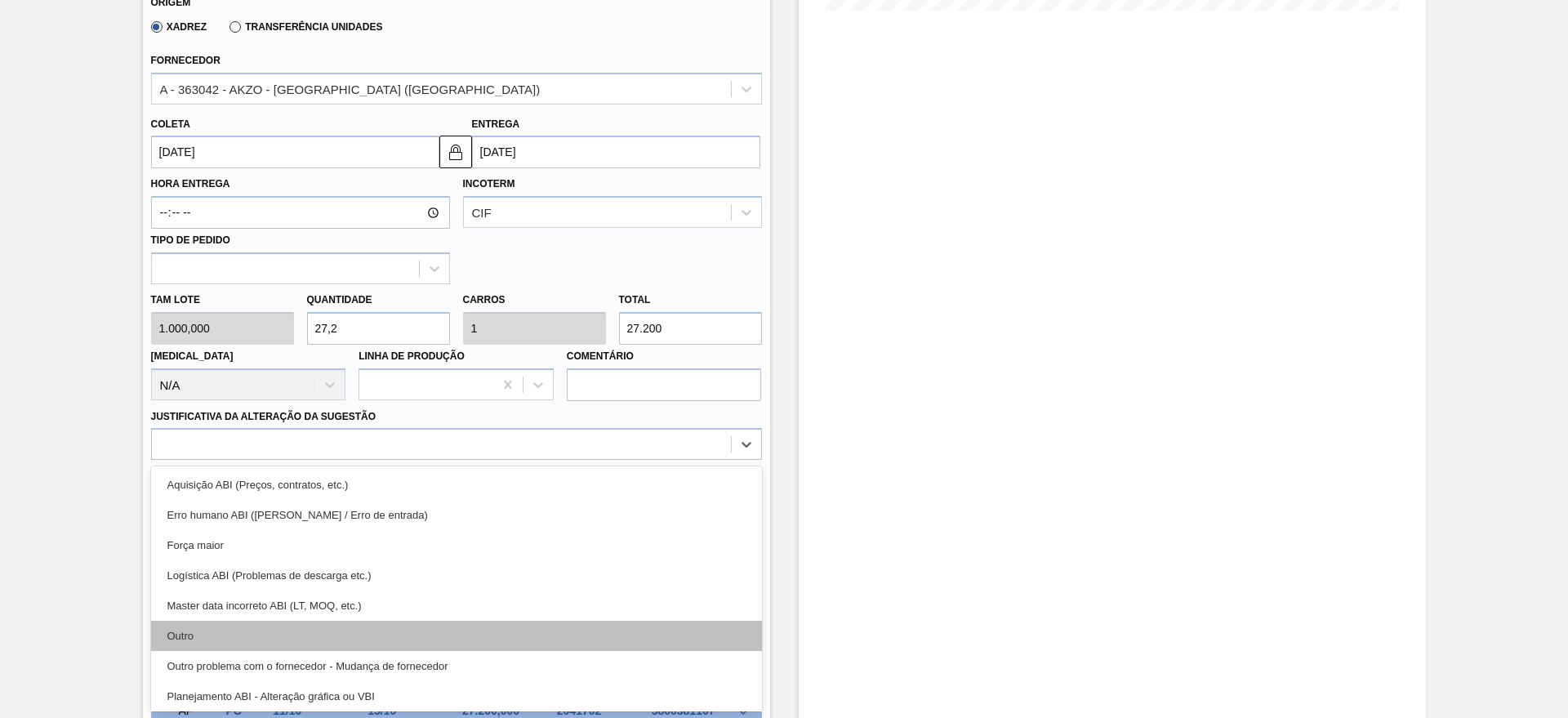
click at [231, 628] on div "Outro" at bounding box center [456, 635] width 611 height 30
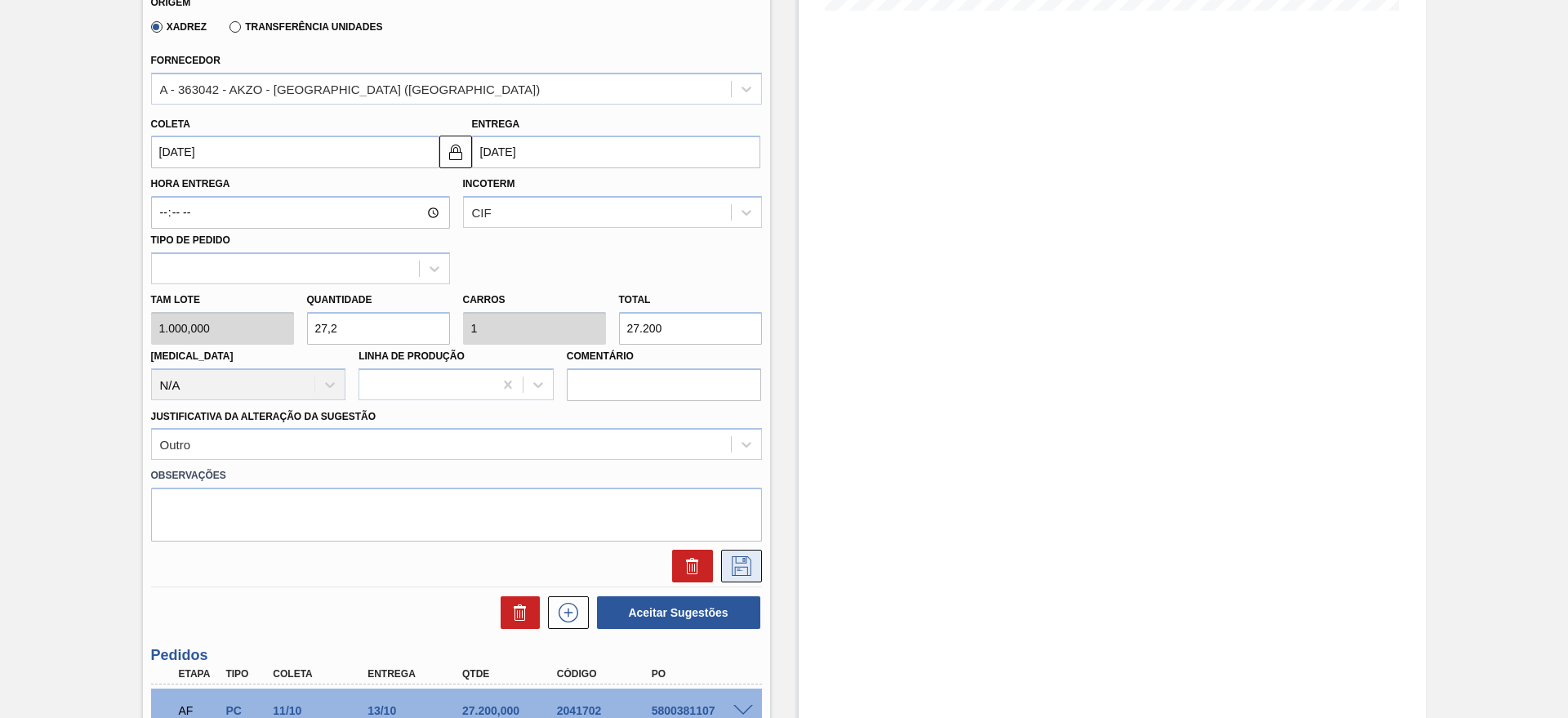
click at [732, 569] on icon at bounding box center [741, 566] width 26 height 20
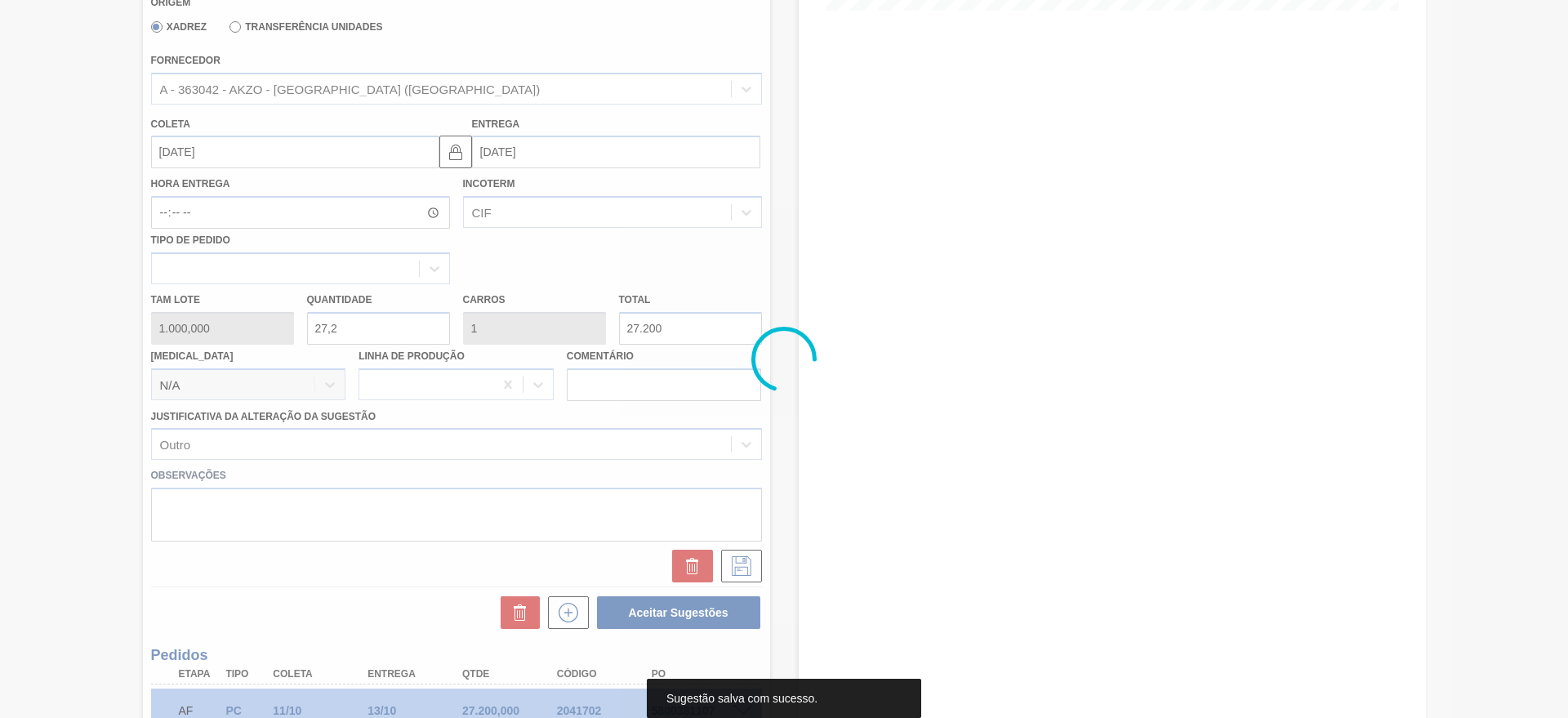
scroll to position [0, 0]
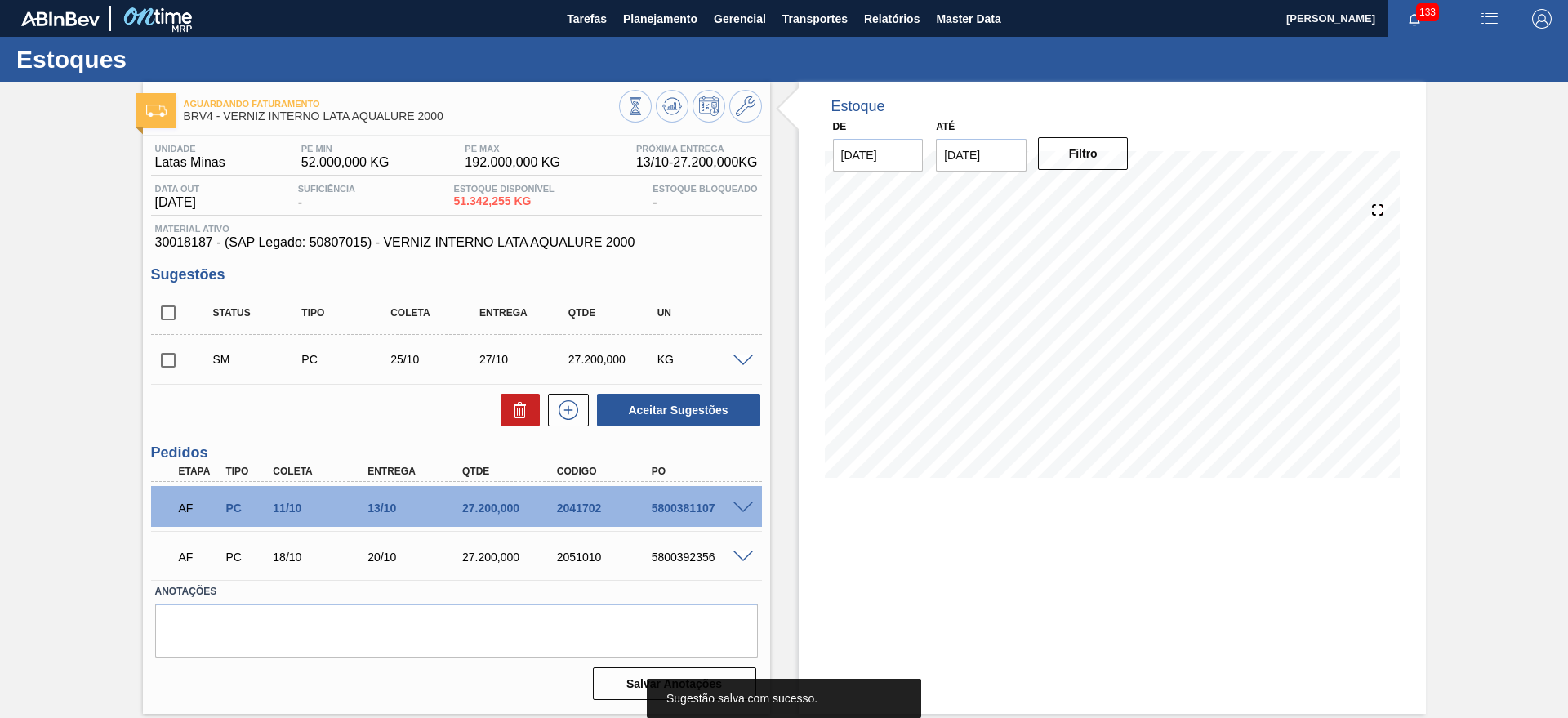
click at [177, 357] on input "checkbox" at bounding box center [168, 361] width 34 height 34
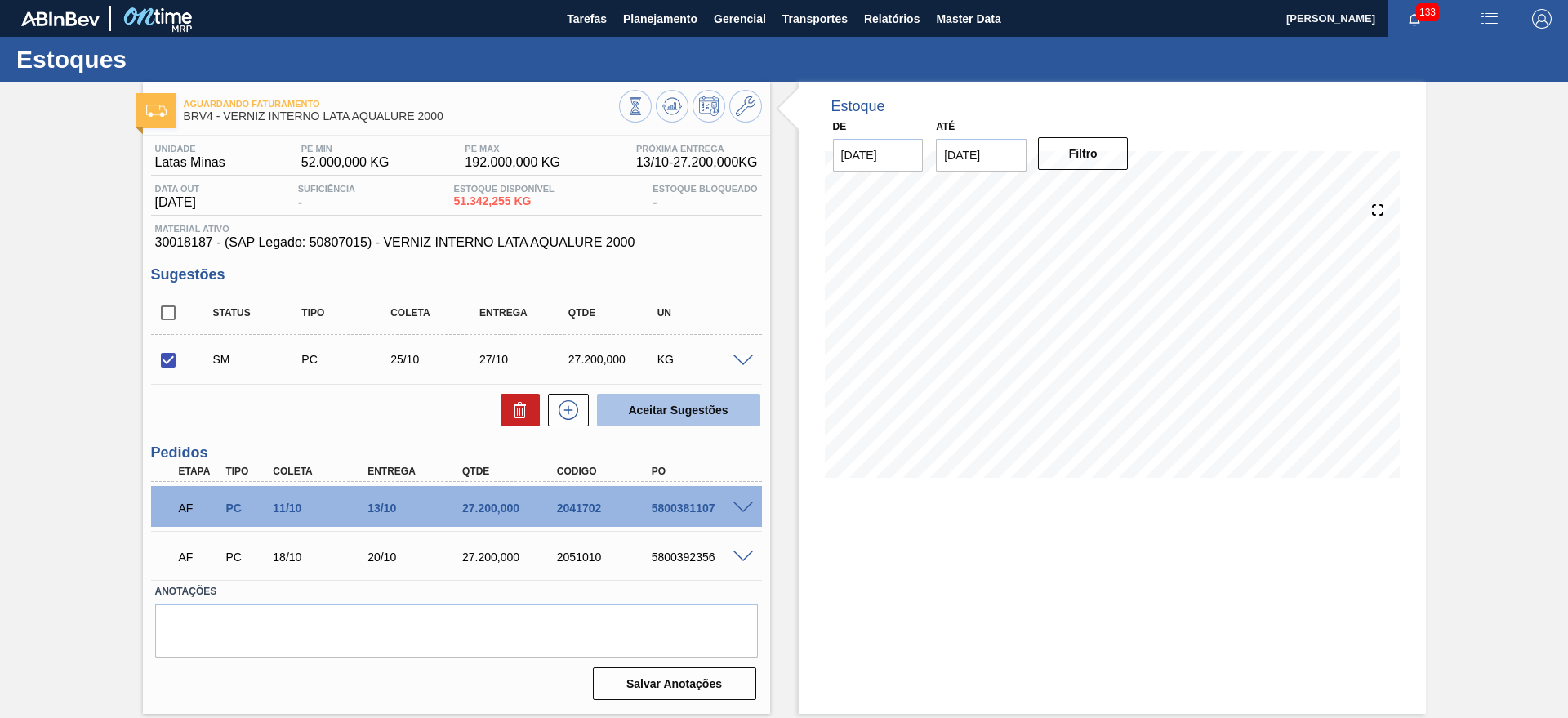
click at [679, 419] on button "Aceitar Sugestões" at bounding box center [679, 410] width 164 height 33
checkbox input "false"
